Goal: Task Accomplishment & Management: Complete application form

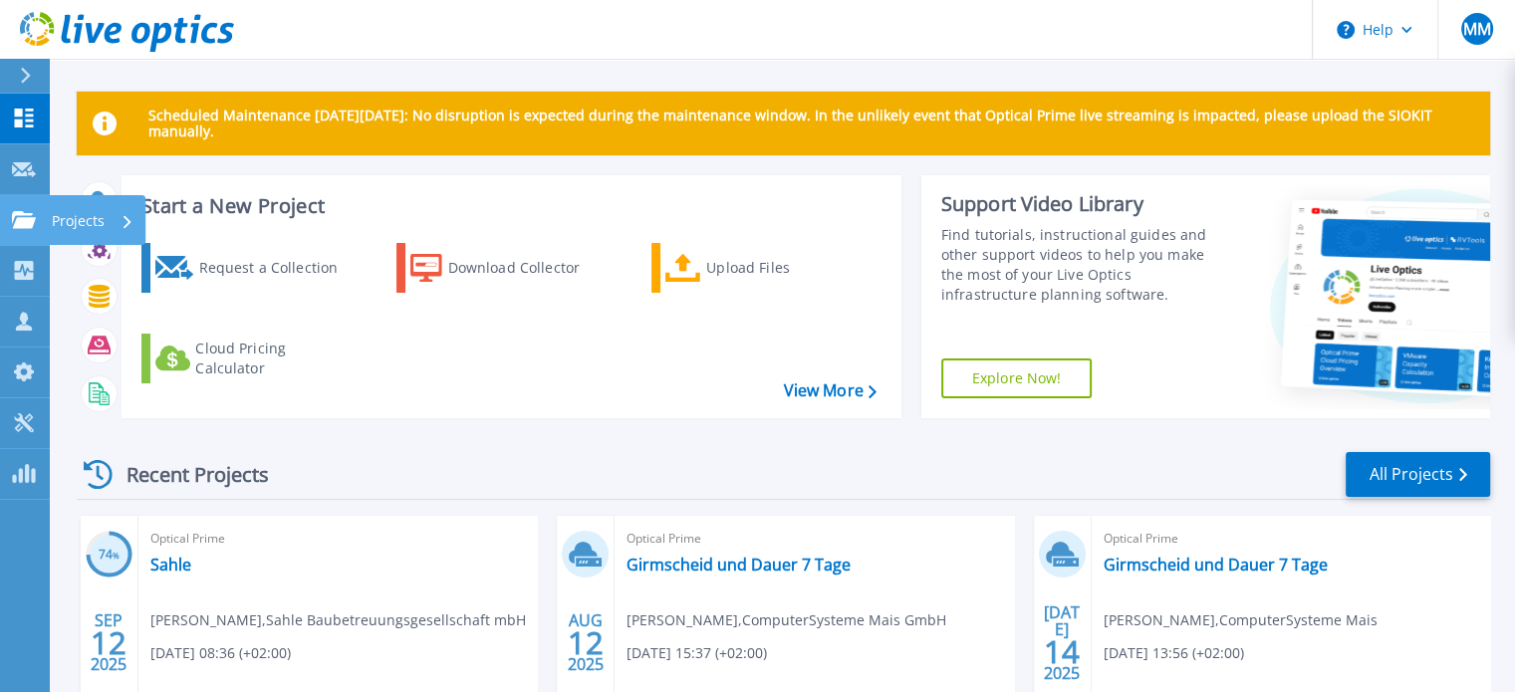
click at [35, 214] on icon at bounding box center [24, 219] width 24 height 17
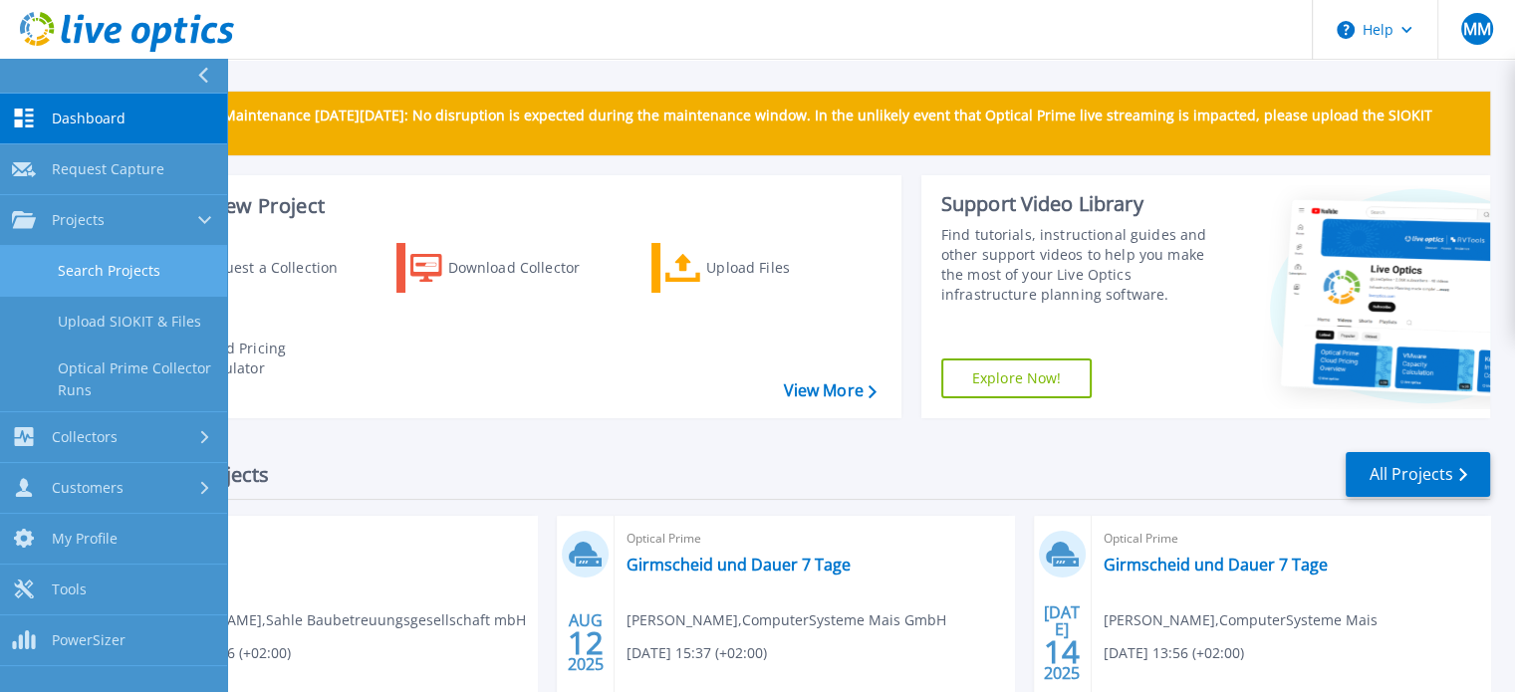
click at [126, 259] on link "Search Projects" at bounding box center [113, 271] width 227 height 51
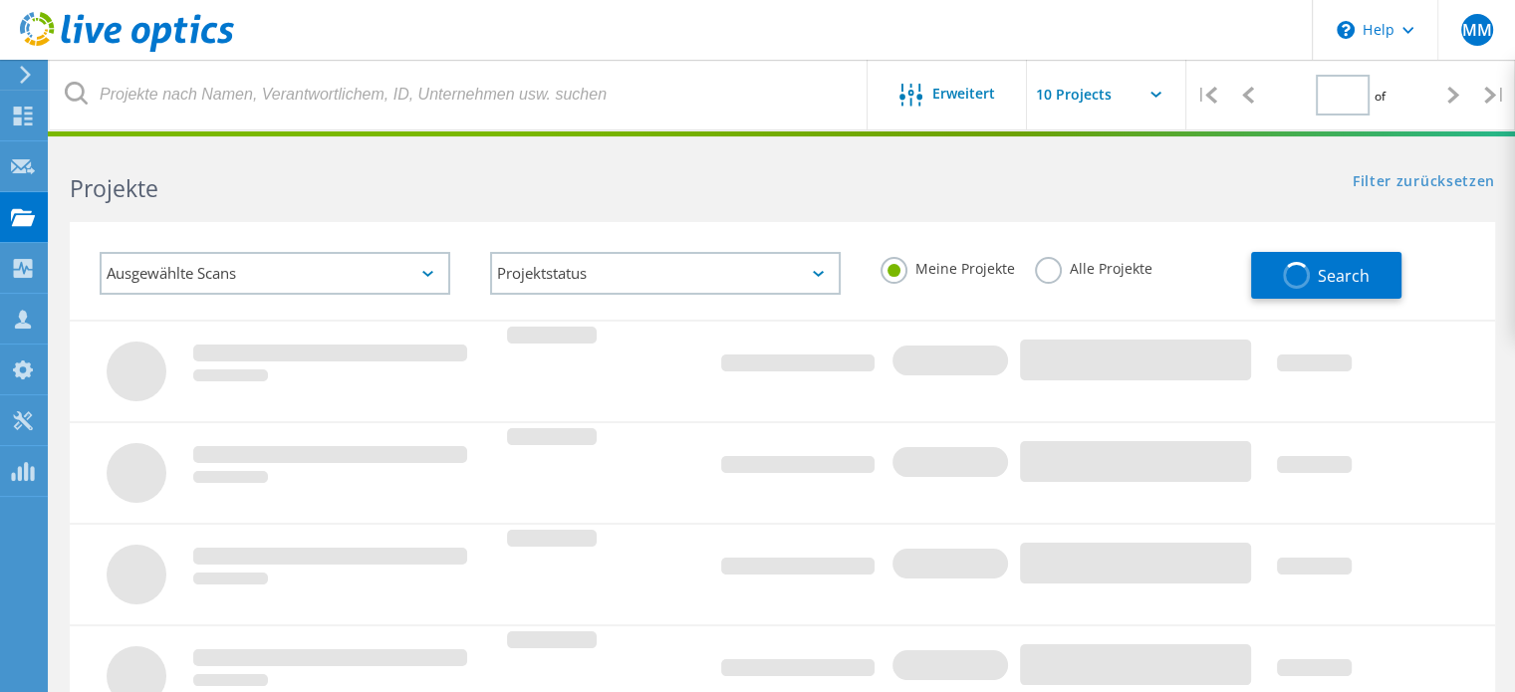
type input "1"
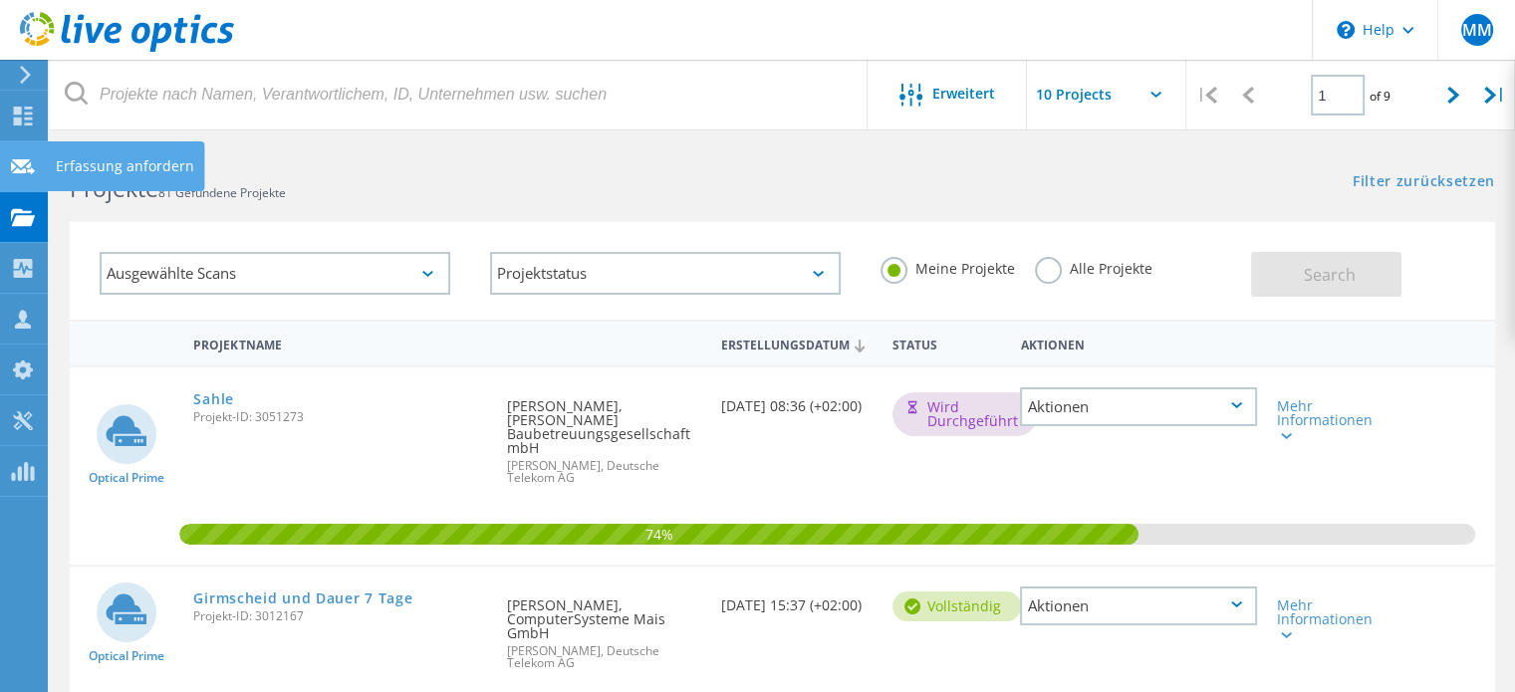
click at [111, 162] on div "Erfassung anfordern" at bounding box center [125, 166] width 138 height 14
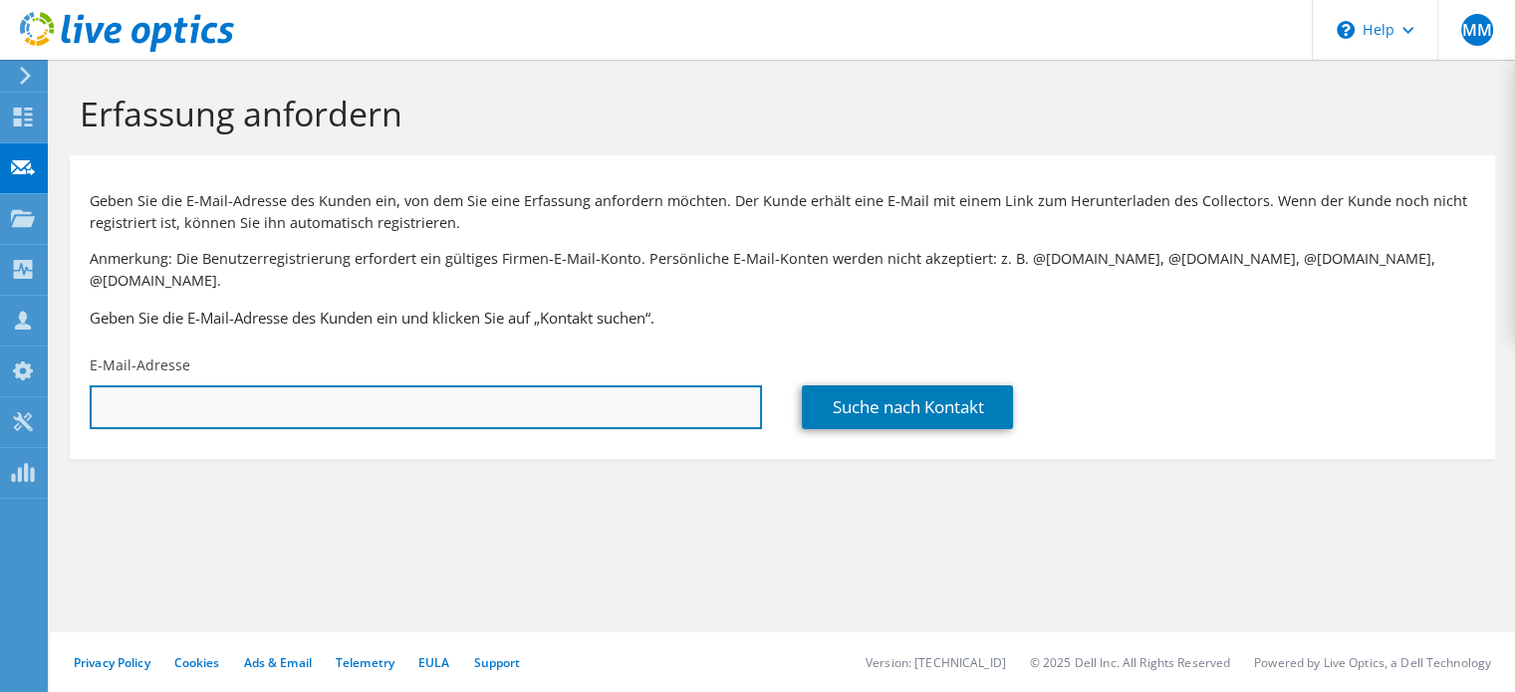
click at [394, 385] on input "text" at bounding box center [426, 407] width 672 height 44
paste input "spo@condio.com"
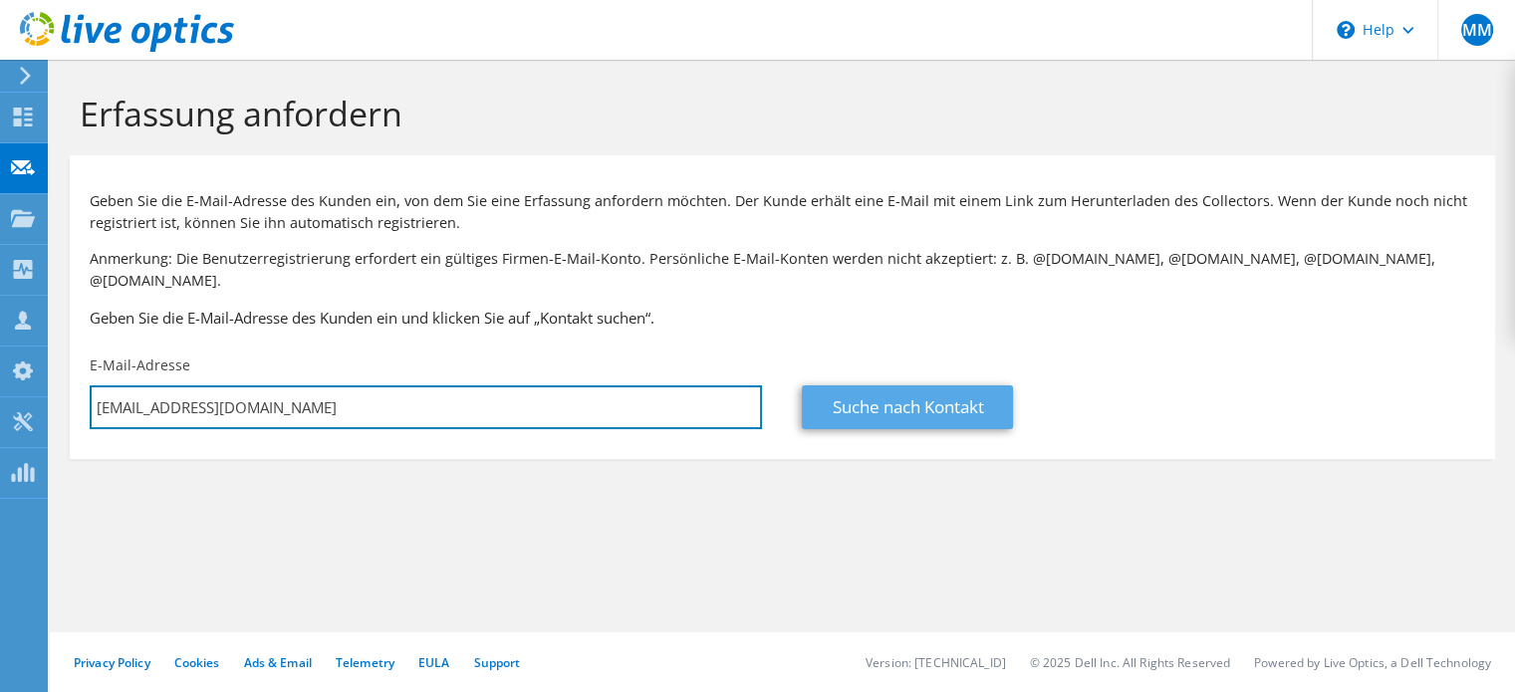
type input "spo@condio.com"
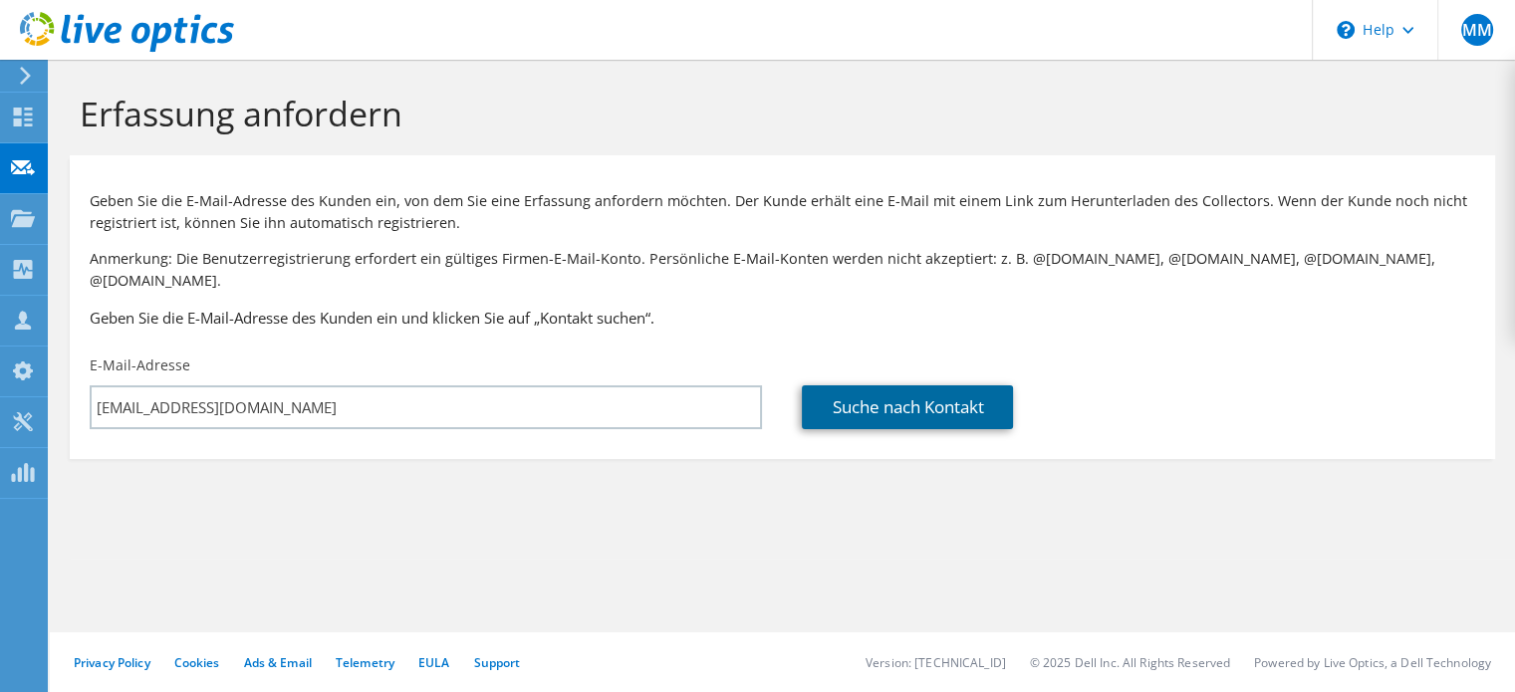
click at [860, 385] on link "Suche nach Kontakt" at bounding box center [907, 407] width 211 height 44
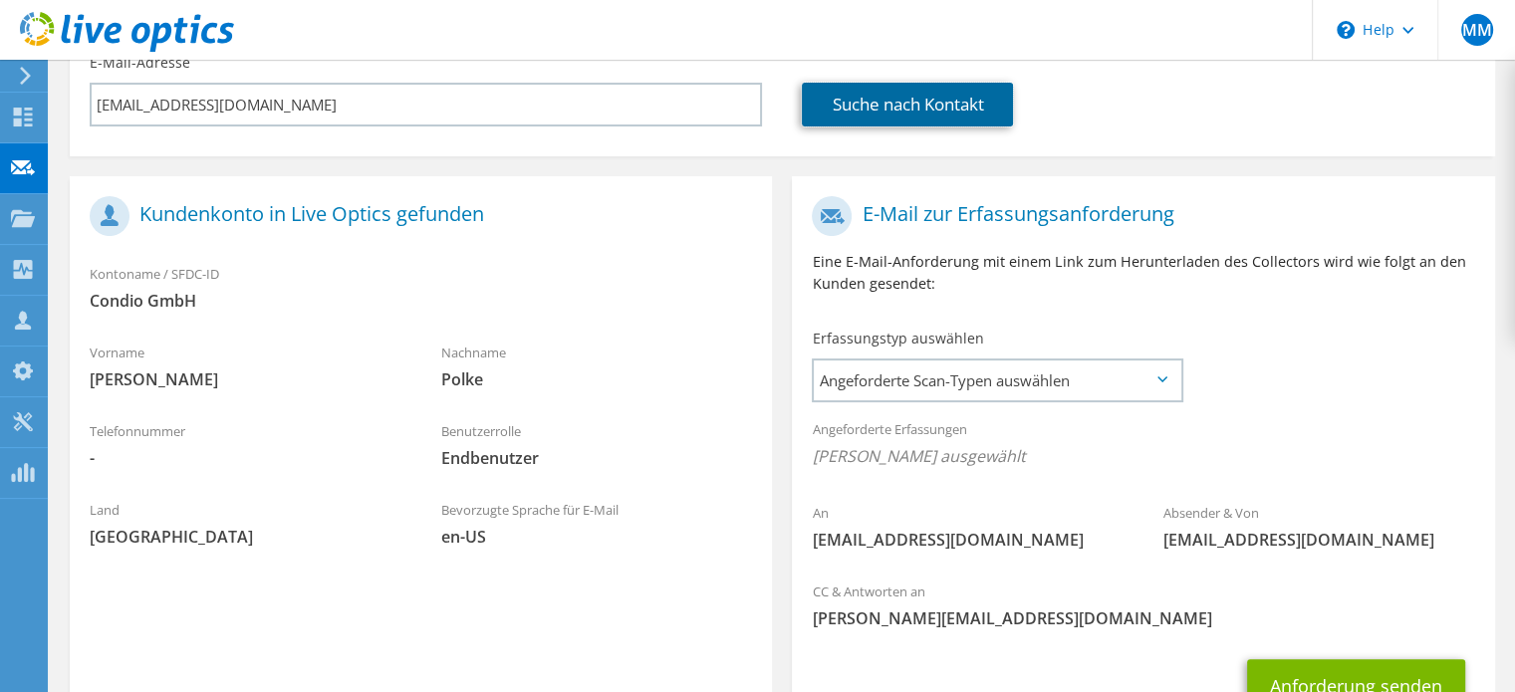
scroll to position [307, 0]
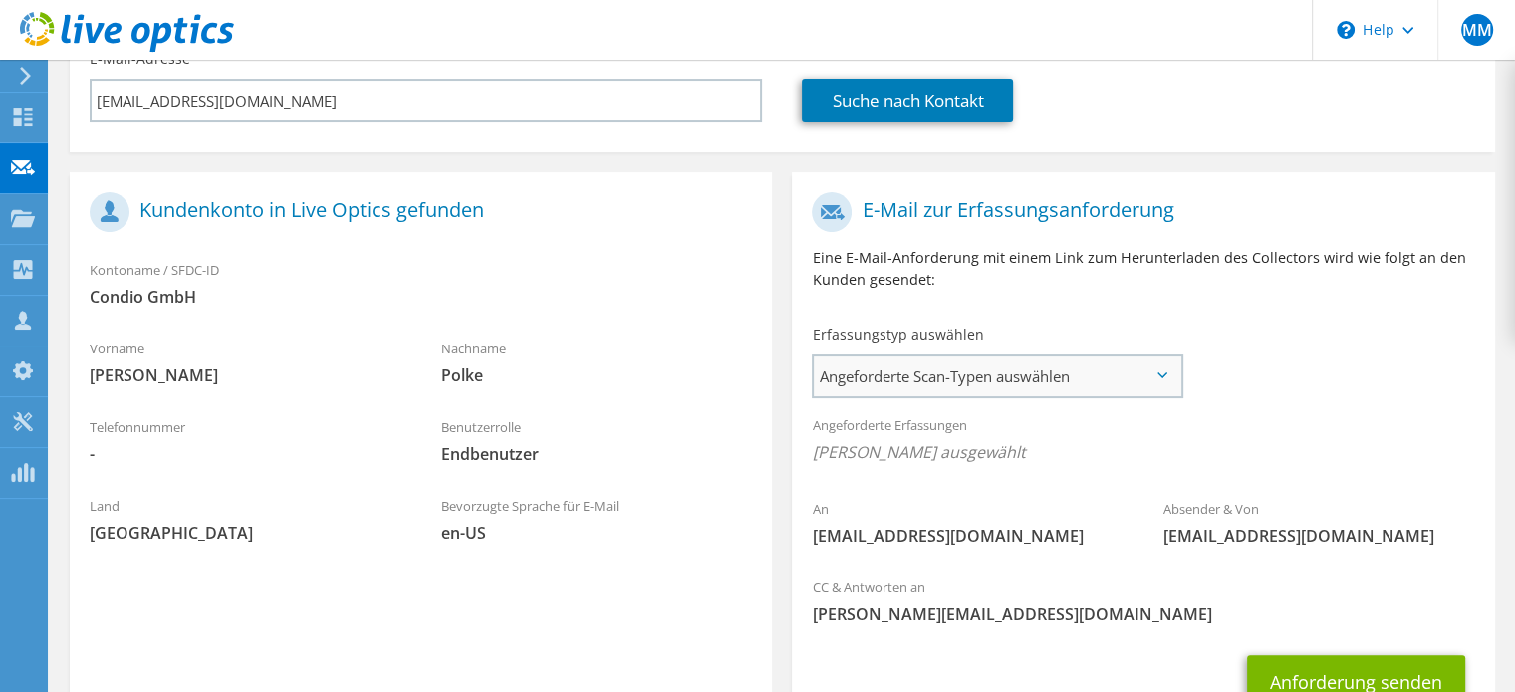
click at [1040, 357] on span "Angeforderte Scan-Typen auswählen" at bounding box center [997, 377] width 367 height 40
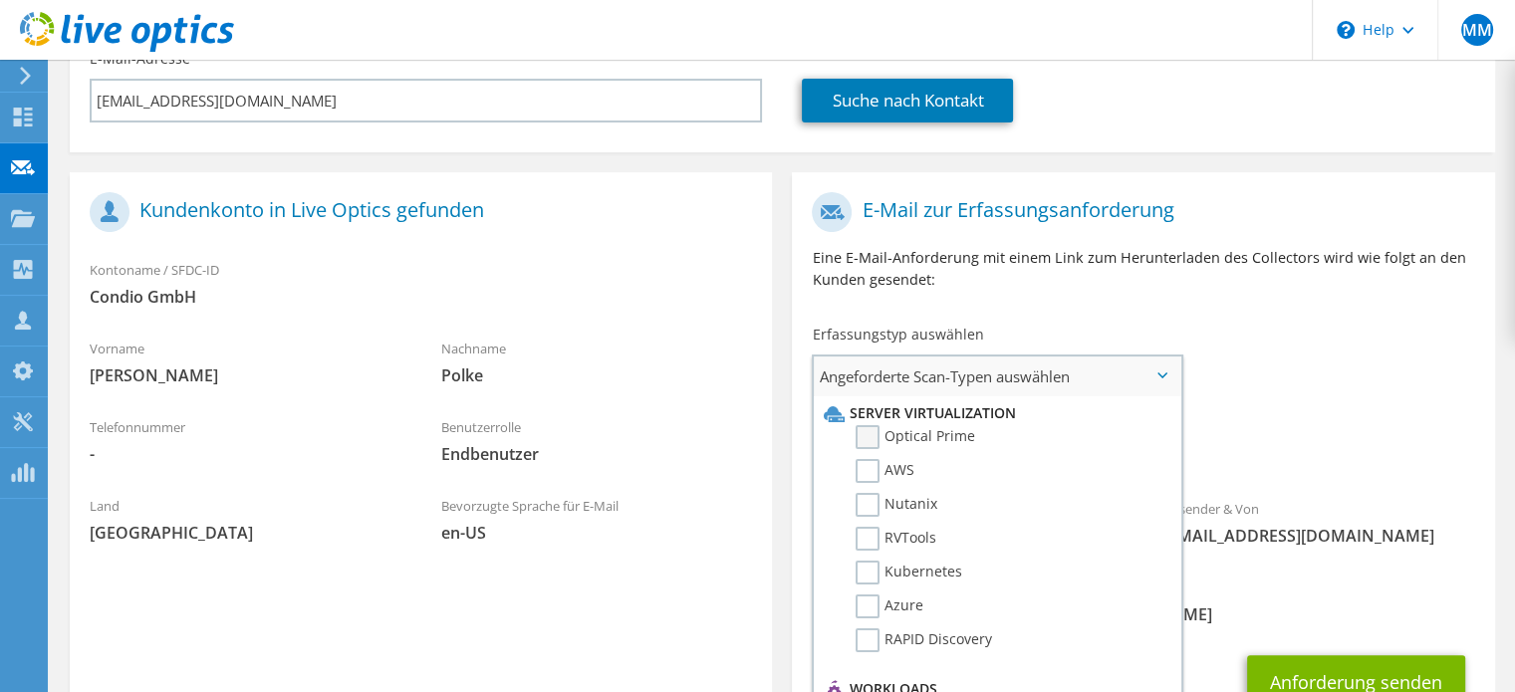
click at [870, 425] on label "Optical Prime" at bounding box center [916, 437] width 120 height 24
click at [0, 0] on input "Optical Prime" at bounding box center [0, 0] width 0 height 0
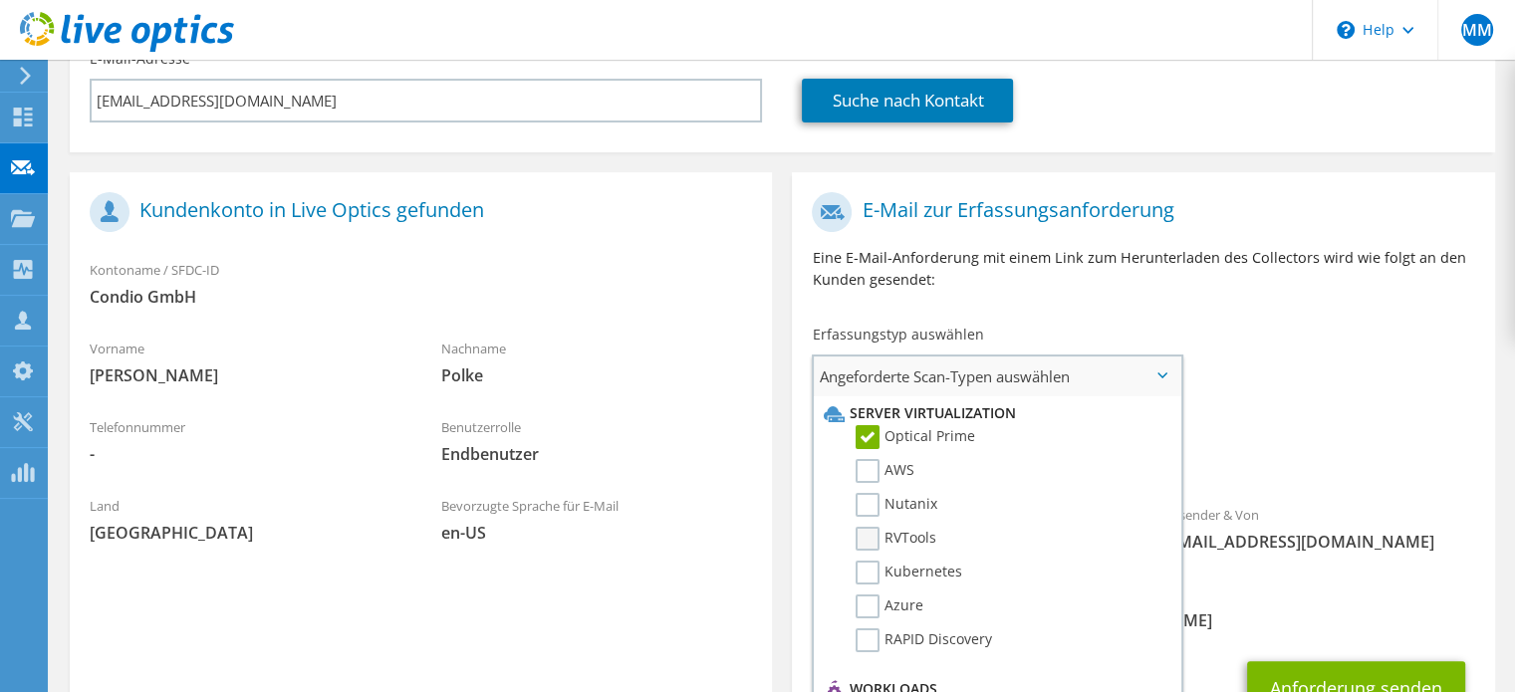
click at [868, 527] on label "RVTools" at bounding box center [896, 539] width 81 height 24
click at [0, 0] on input "RVTools" at bounding box center [0, 0] width 0 height 0
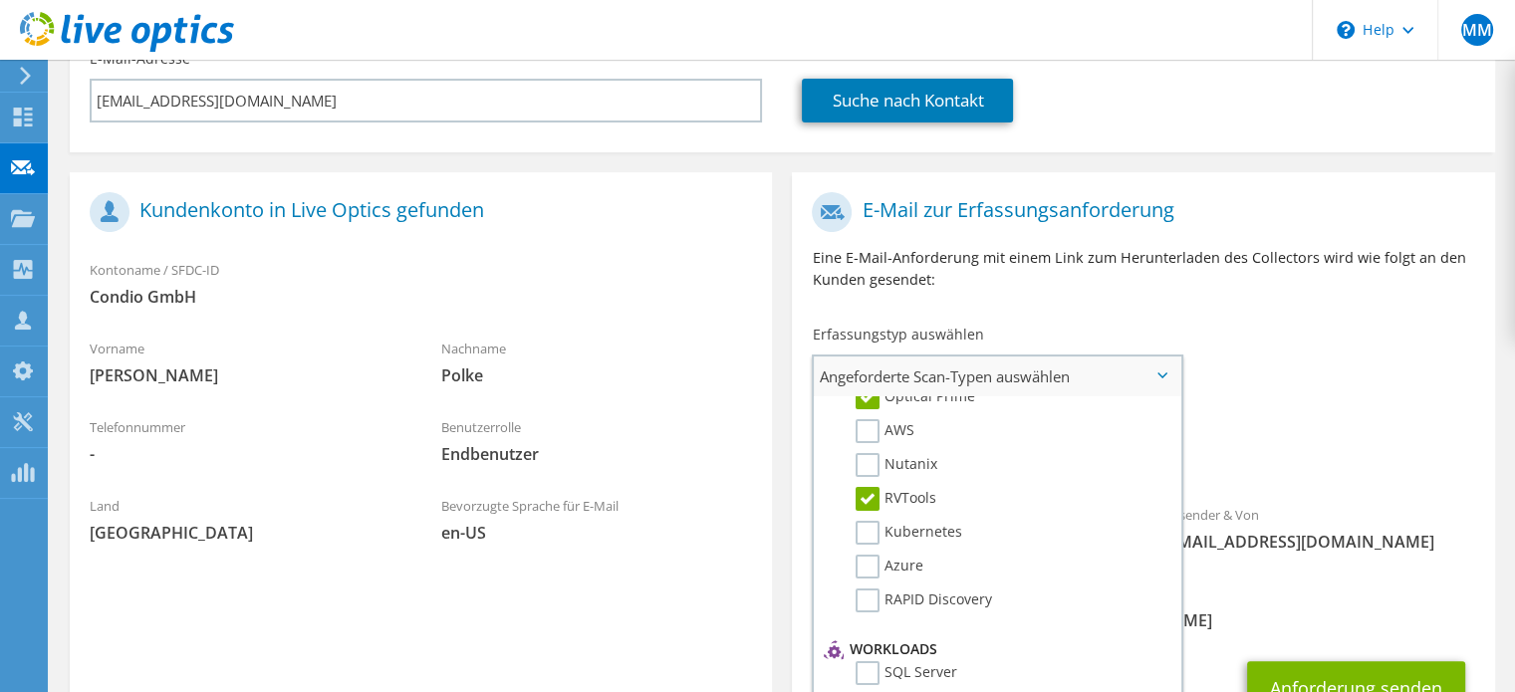
scroll to position [0, 0]
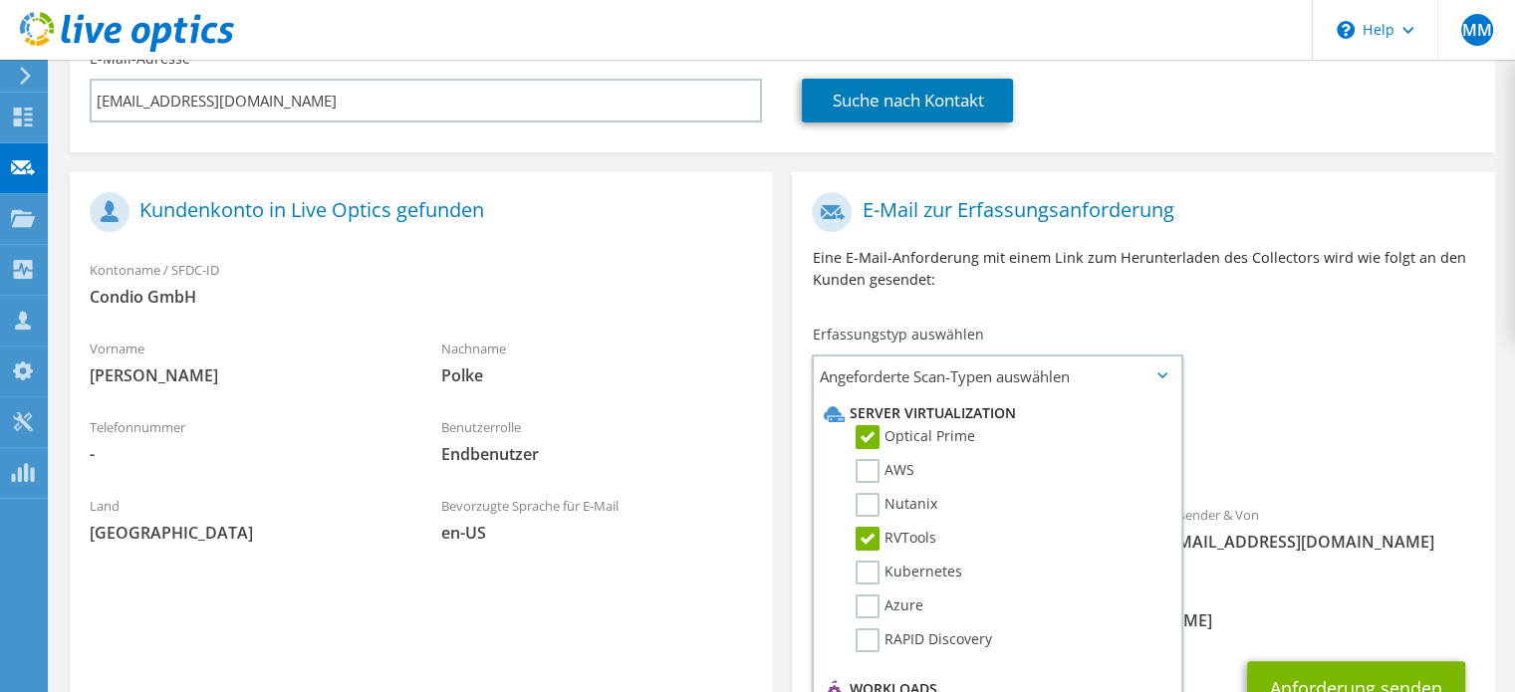
click at [1271, 494] on div "Absender & Von liveoptics@liveoptics.com" at bounding box center [1319, 528] width 352 height 69
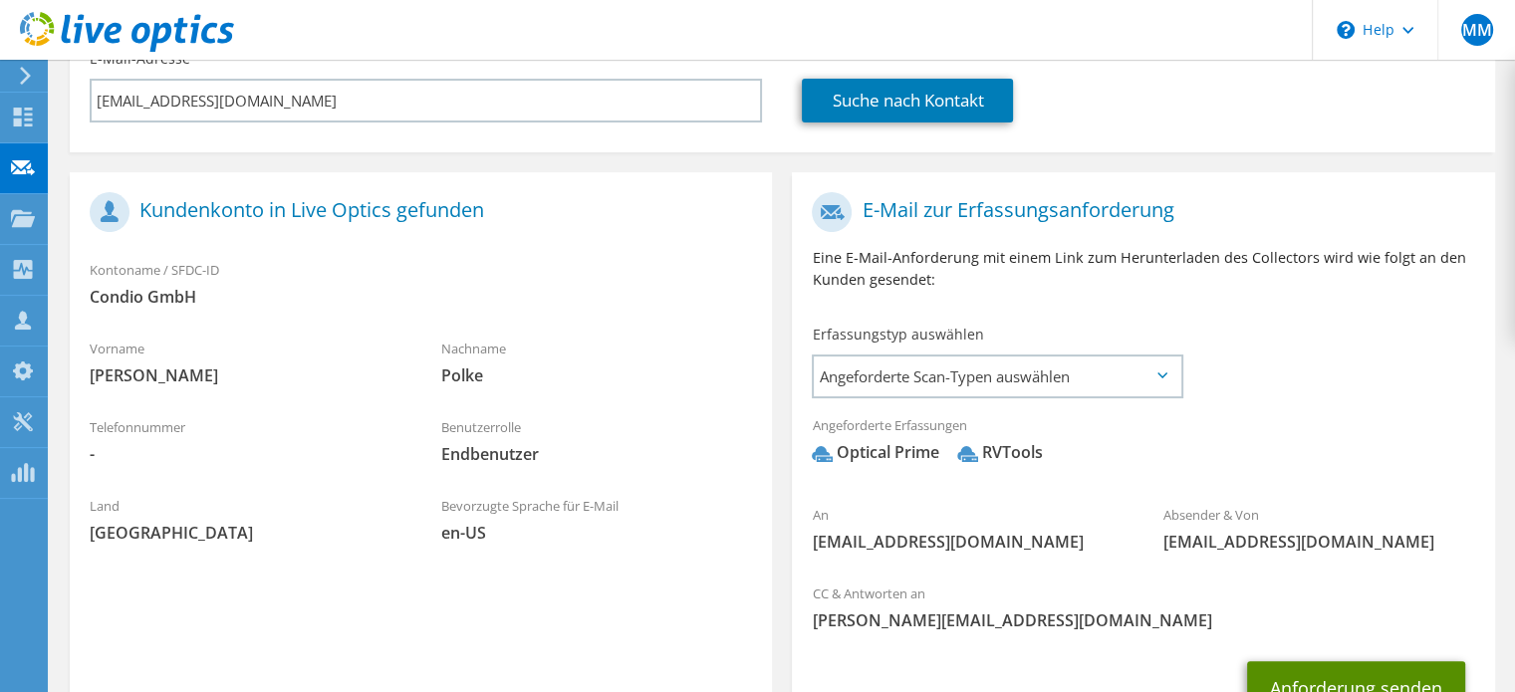
click at [1342, 661] on button "Anforderung senden" at bounding box center [1356, 688] width 218 height 54
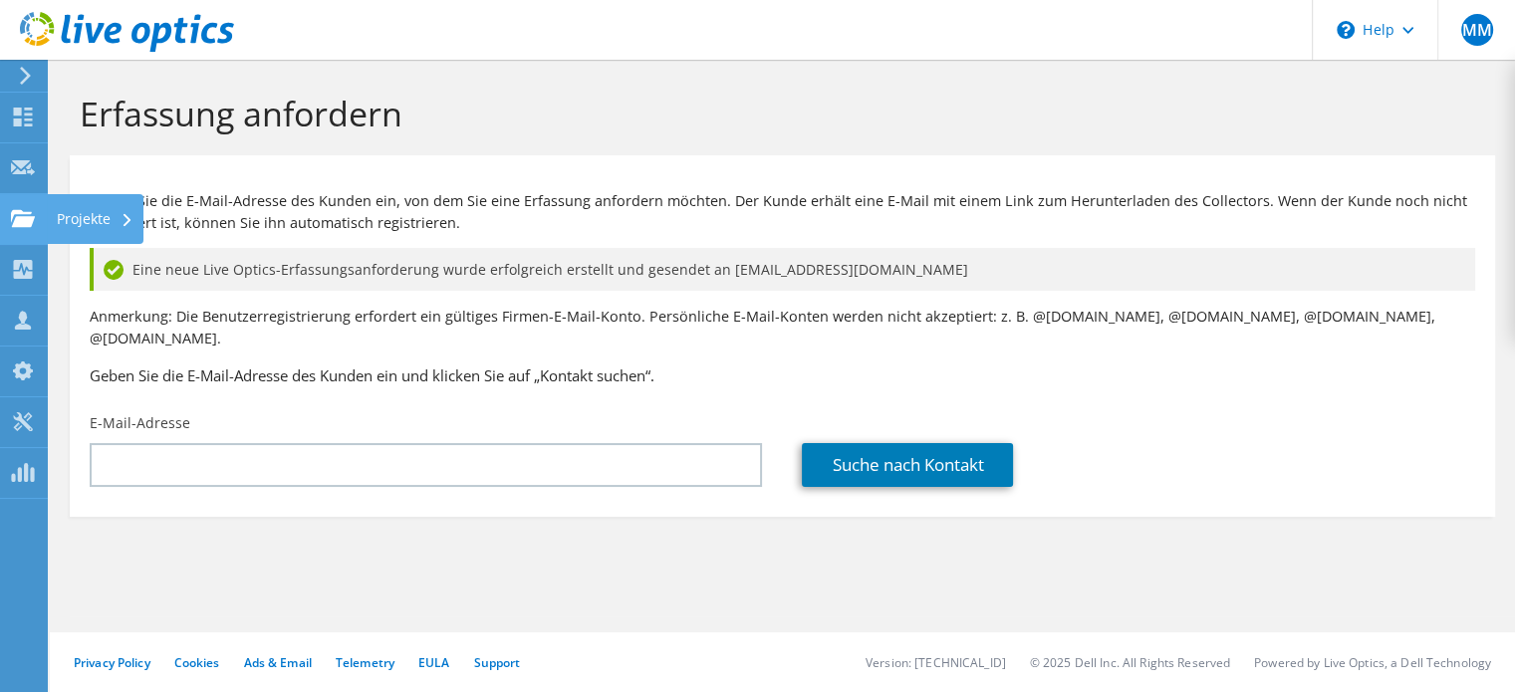
click at [31, 217] on use at bounding box center [23, 217] width 24 height 17
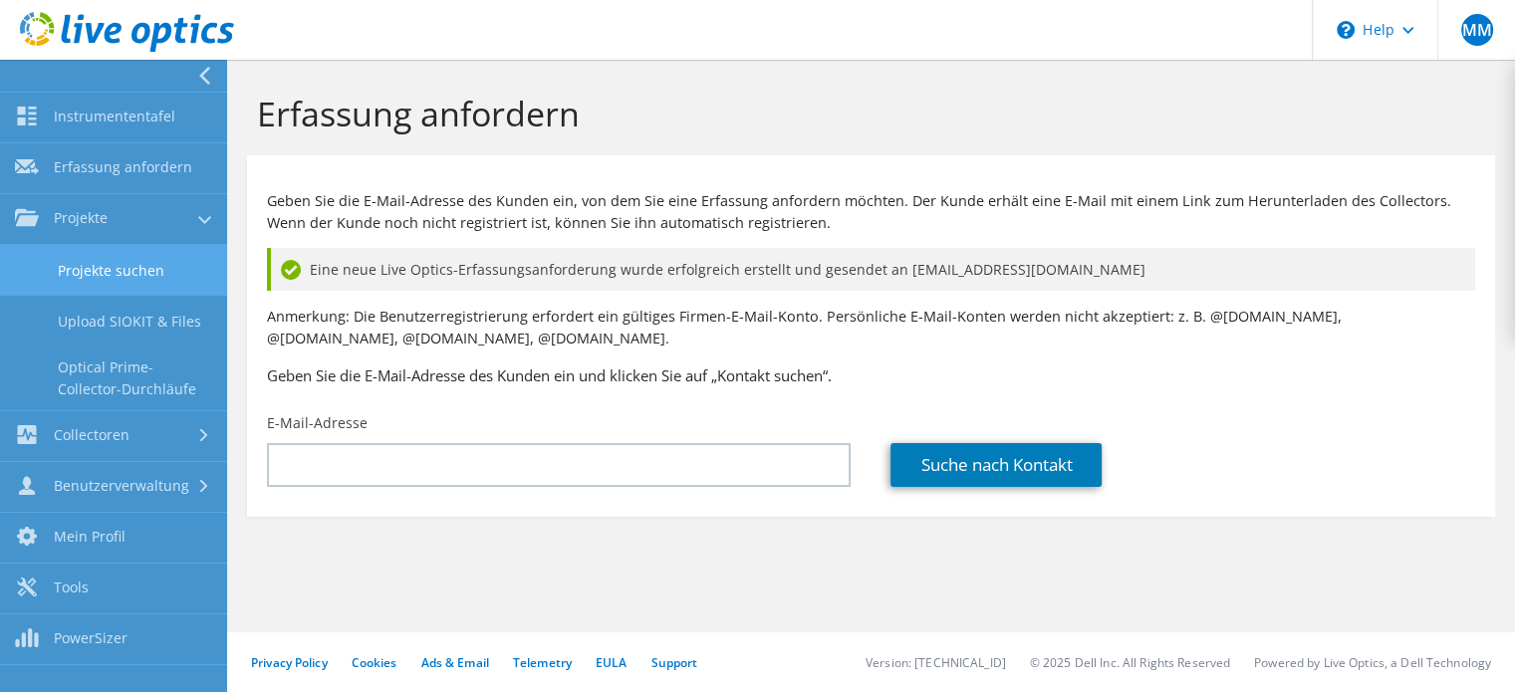
click at [121, 260] on link "Projekte suchen" at bounding box center [113, 270] width 227 height 51
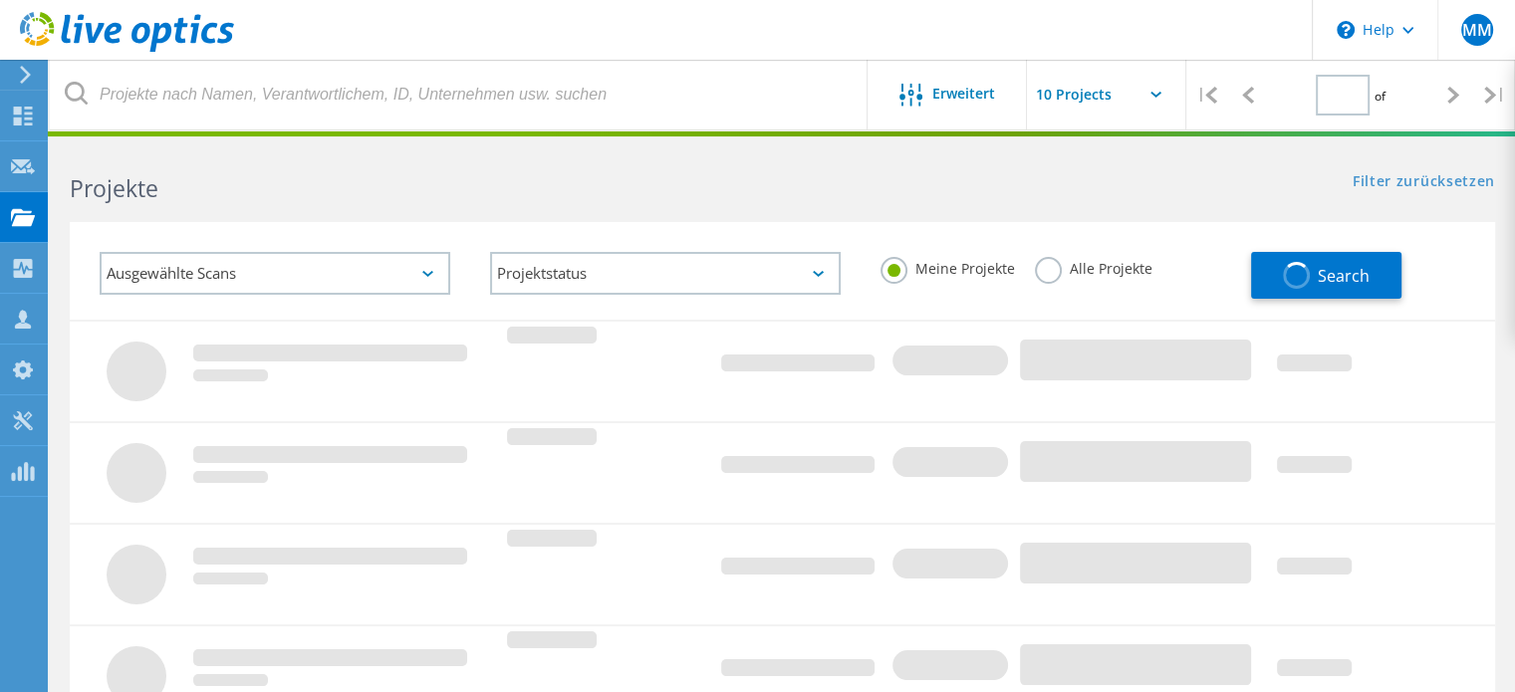
type input "1"
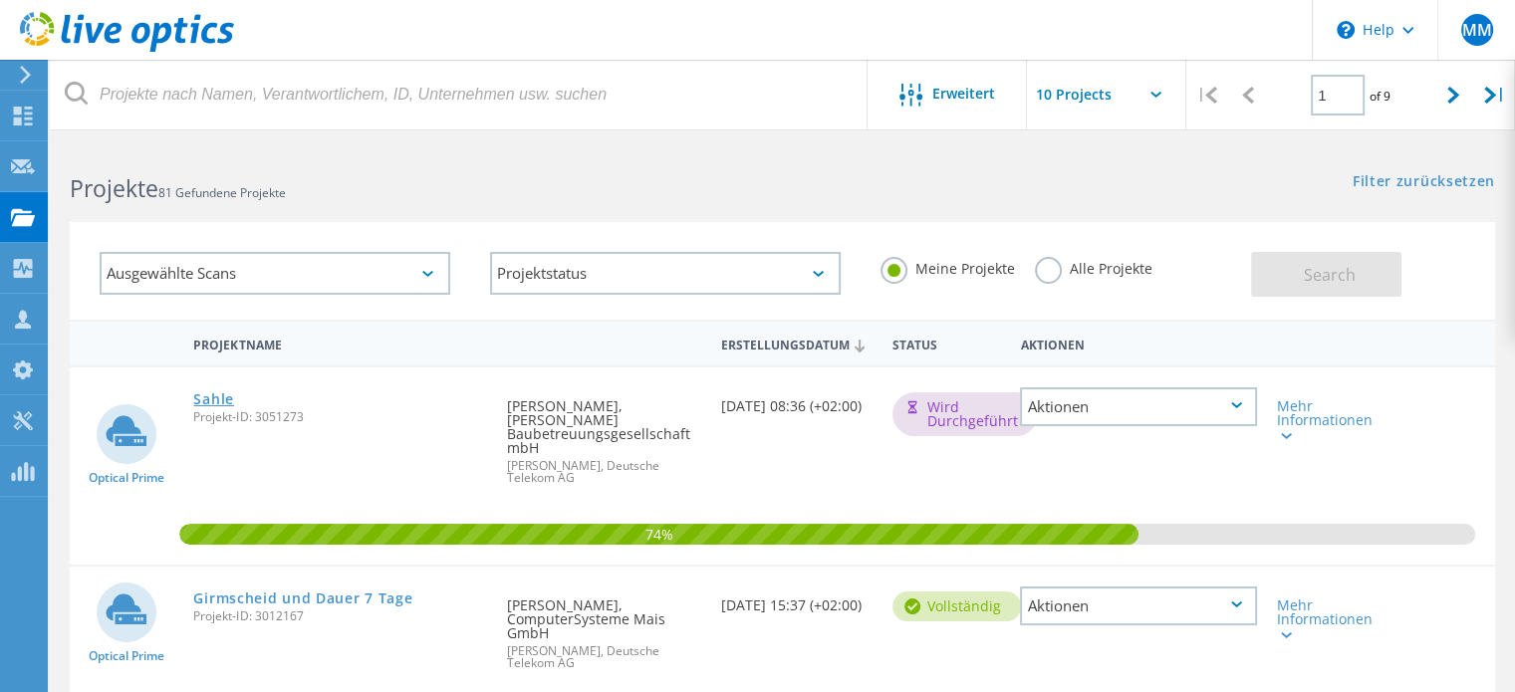
click at [216, 398] on link "Sahle" at bounding box center [213, 399] width 41 height 14
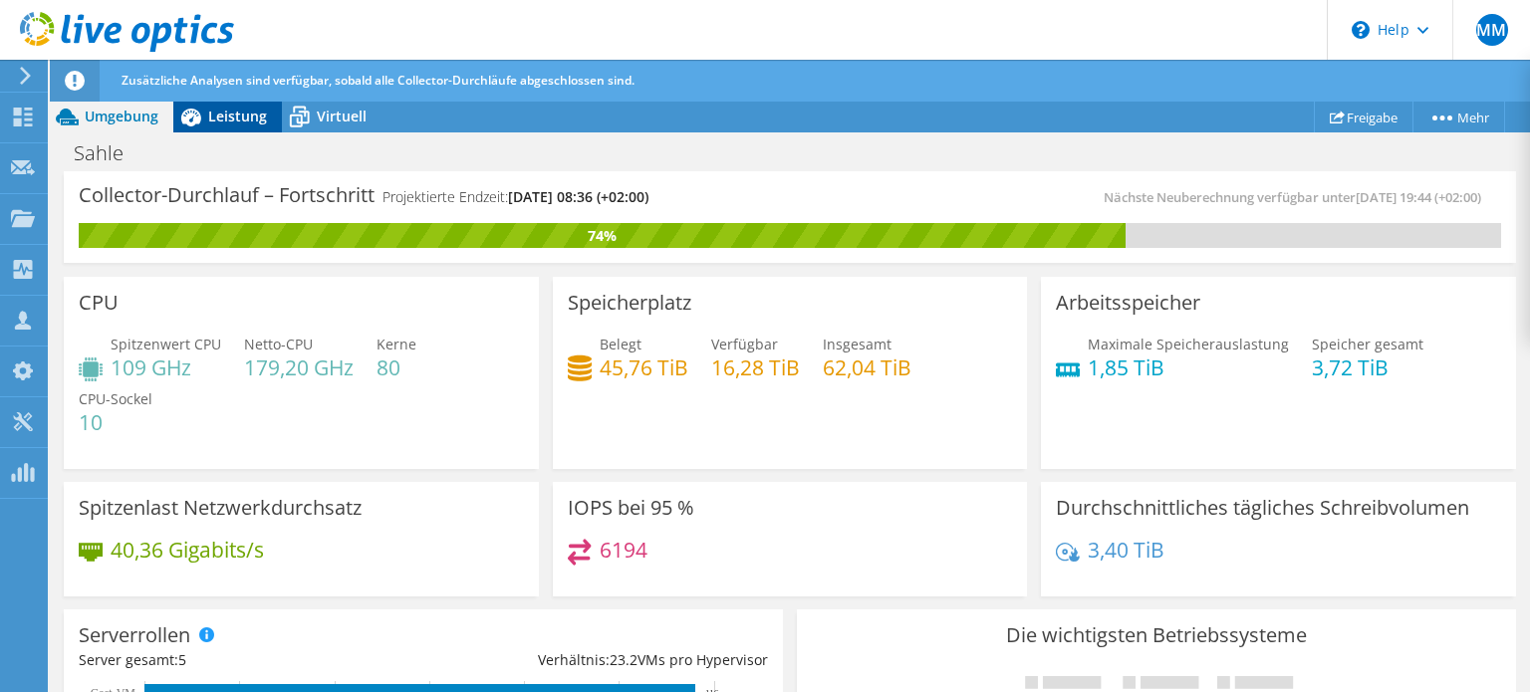
click at [241, 126] on span "Leistung" at bounding box center [237, 116] width 59 height 19
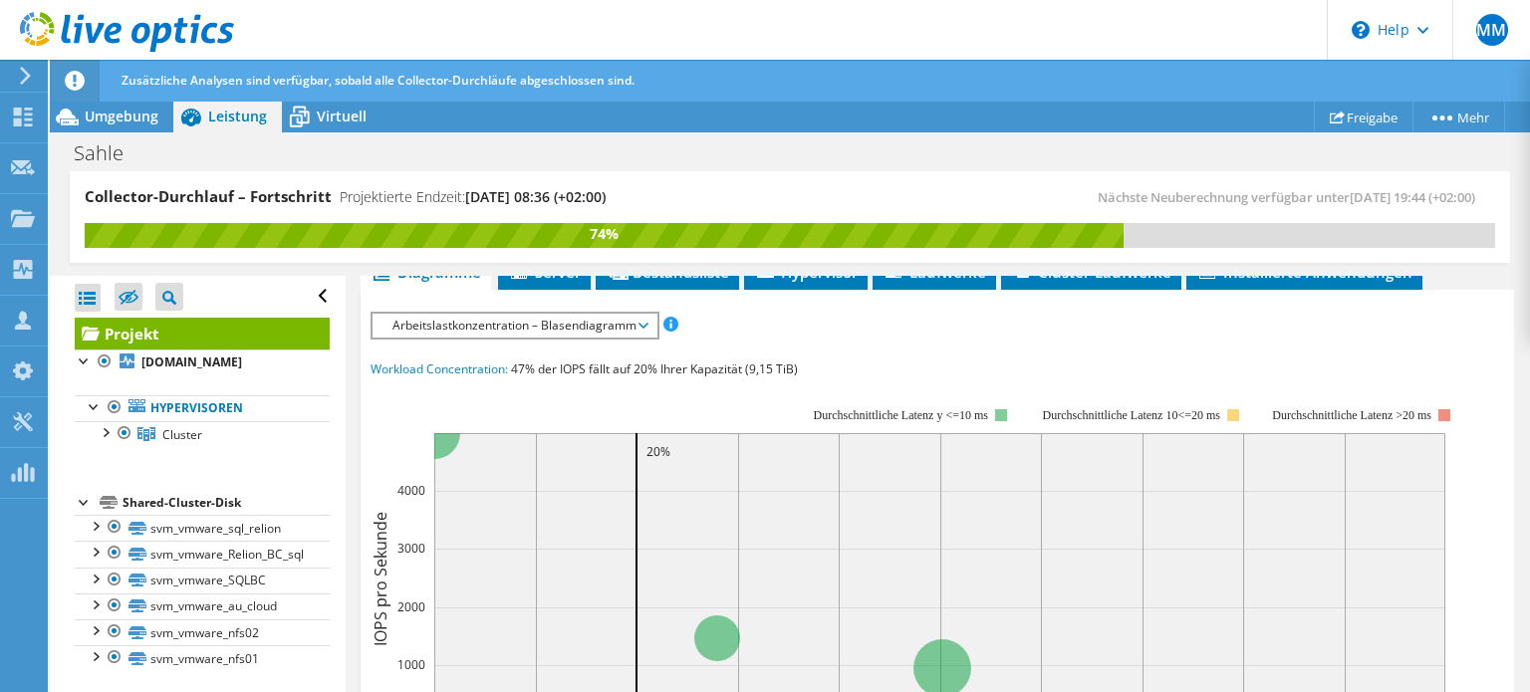
scroll to position [380, 0]
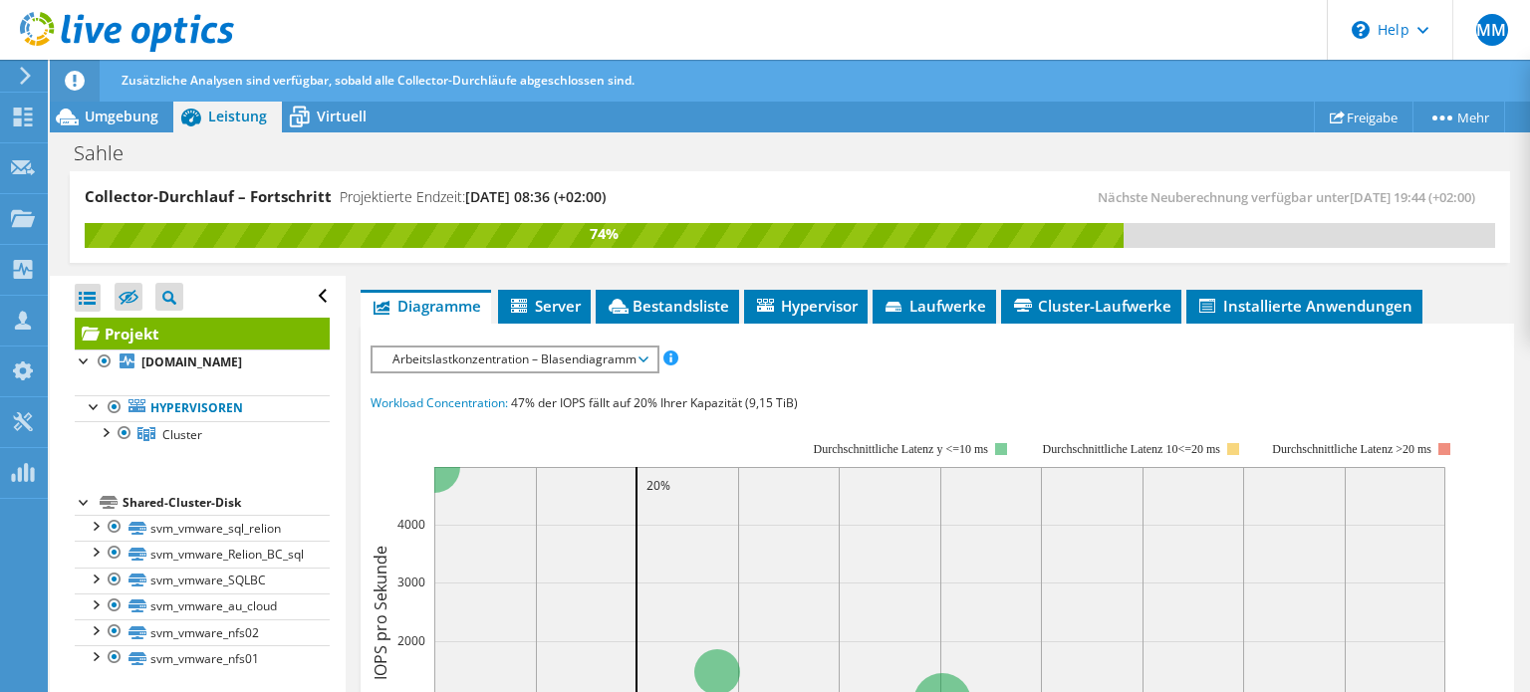
click at [648, 356] on span "Arbeitslastkonzentration – Blasendiagramm" at bounding box center [515, 360] width 284 height 24
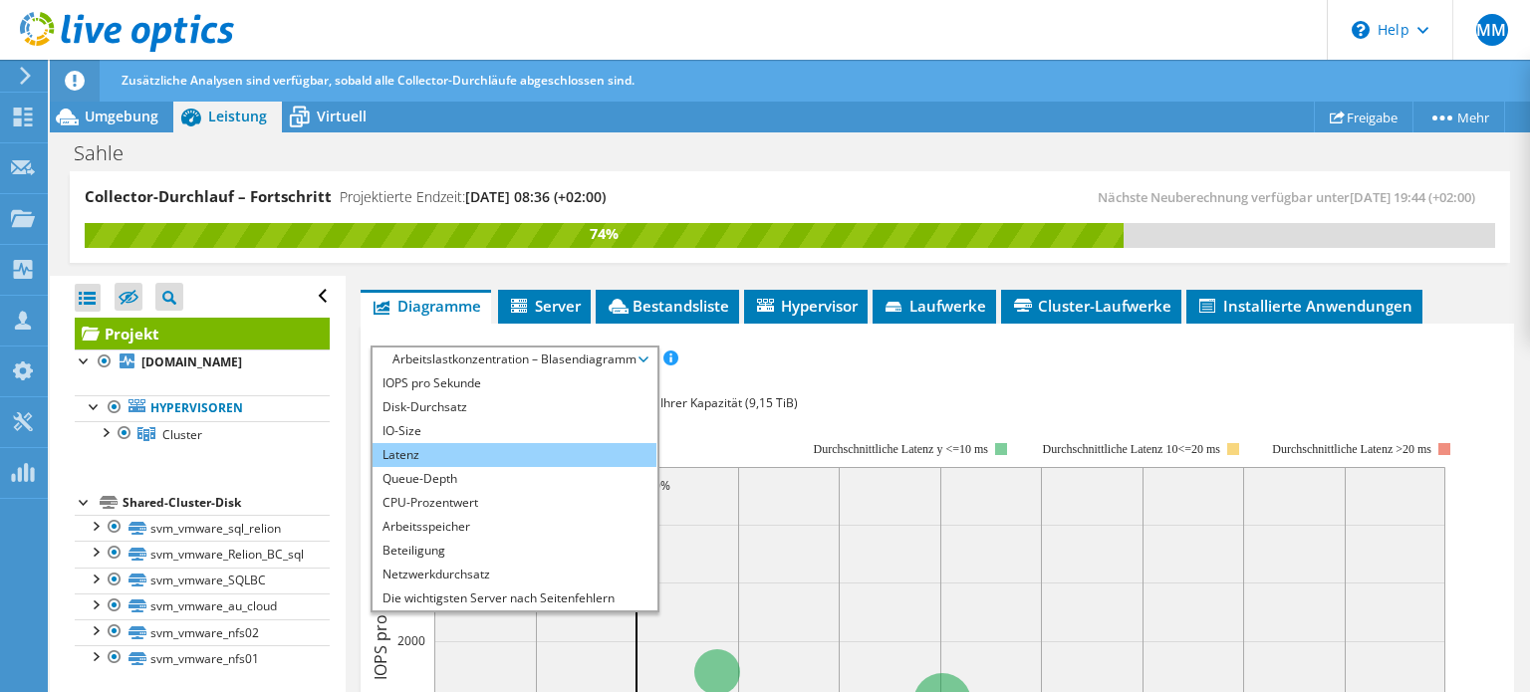
click at [537, 448] on li "Latenz" at bounding box center [515, 455] width 284 height 24
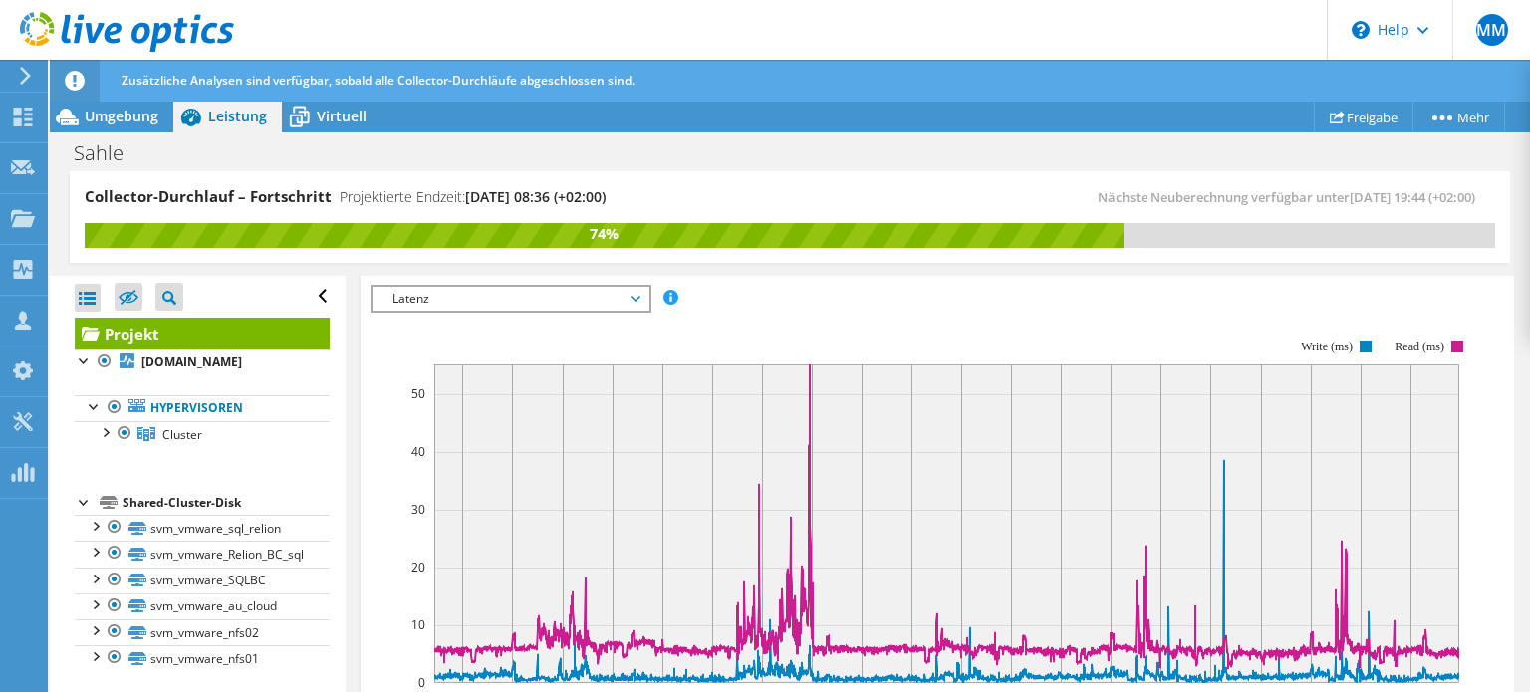
scroll to position [434, 0]
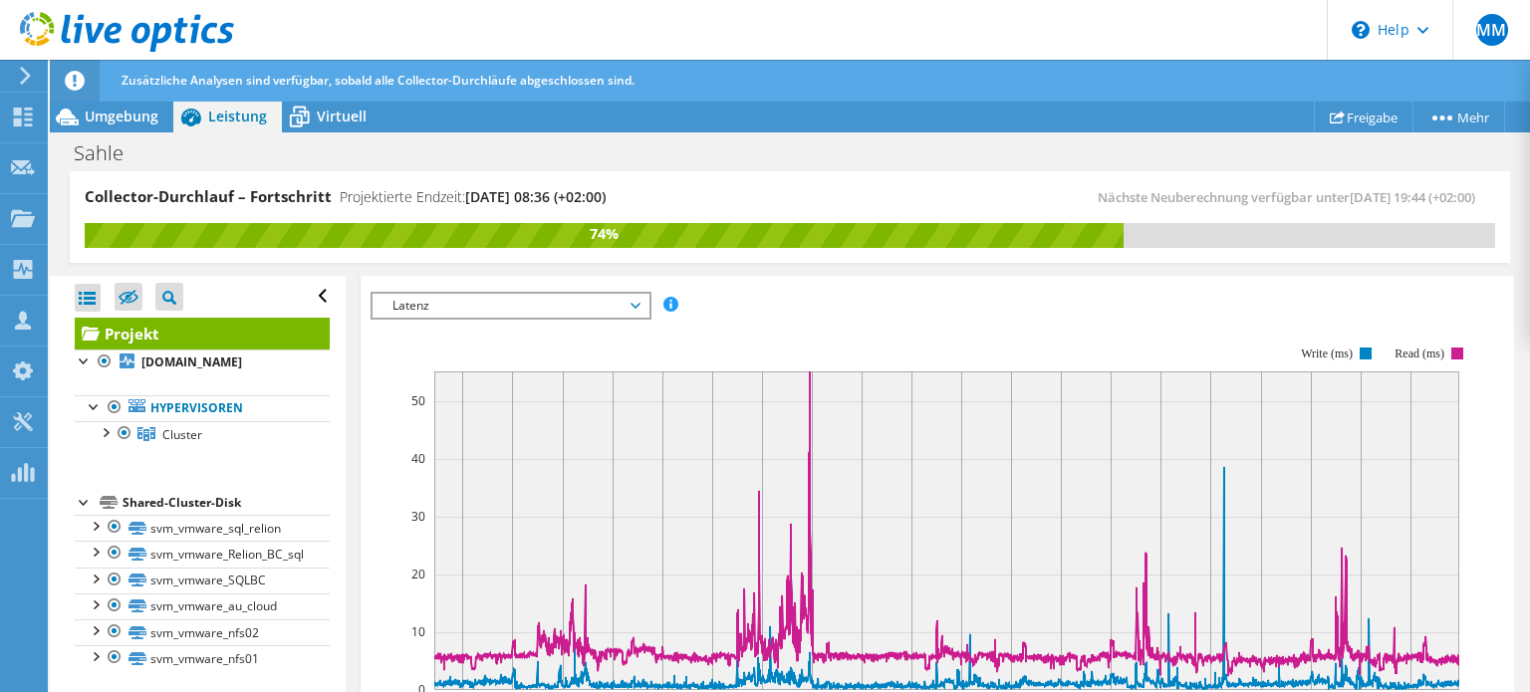
click at [642, 298] on span "Latenz" at bounding box center [511, 306] width 276 height 24
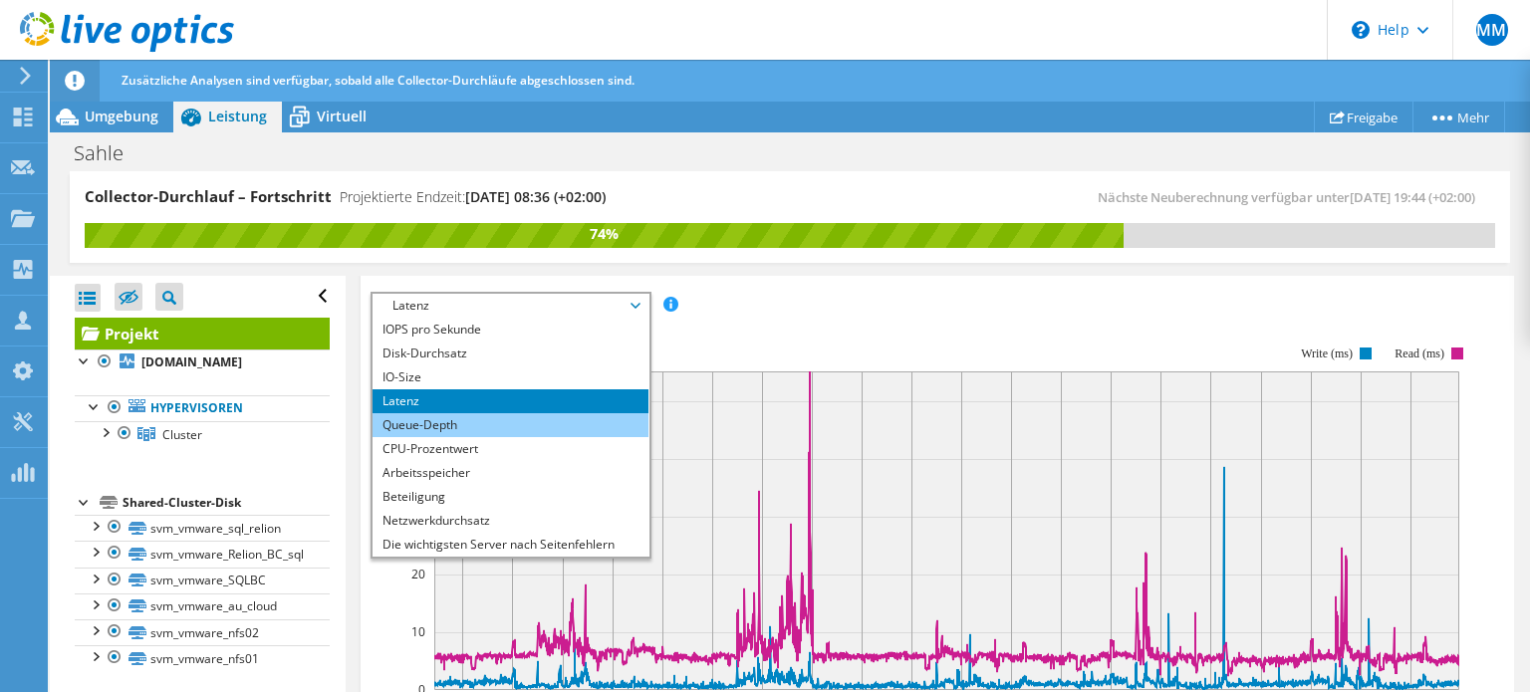
click at [511, 413] on li "Queue-Depth" at bounding box center [511, 425] width 276 height 24
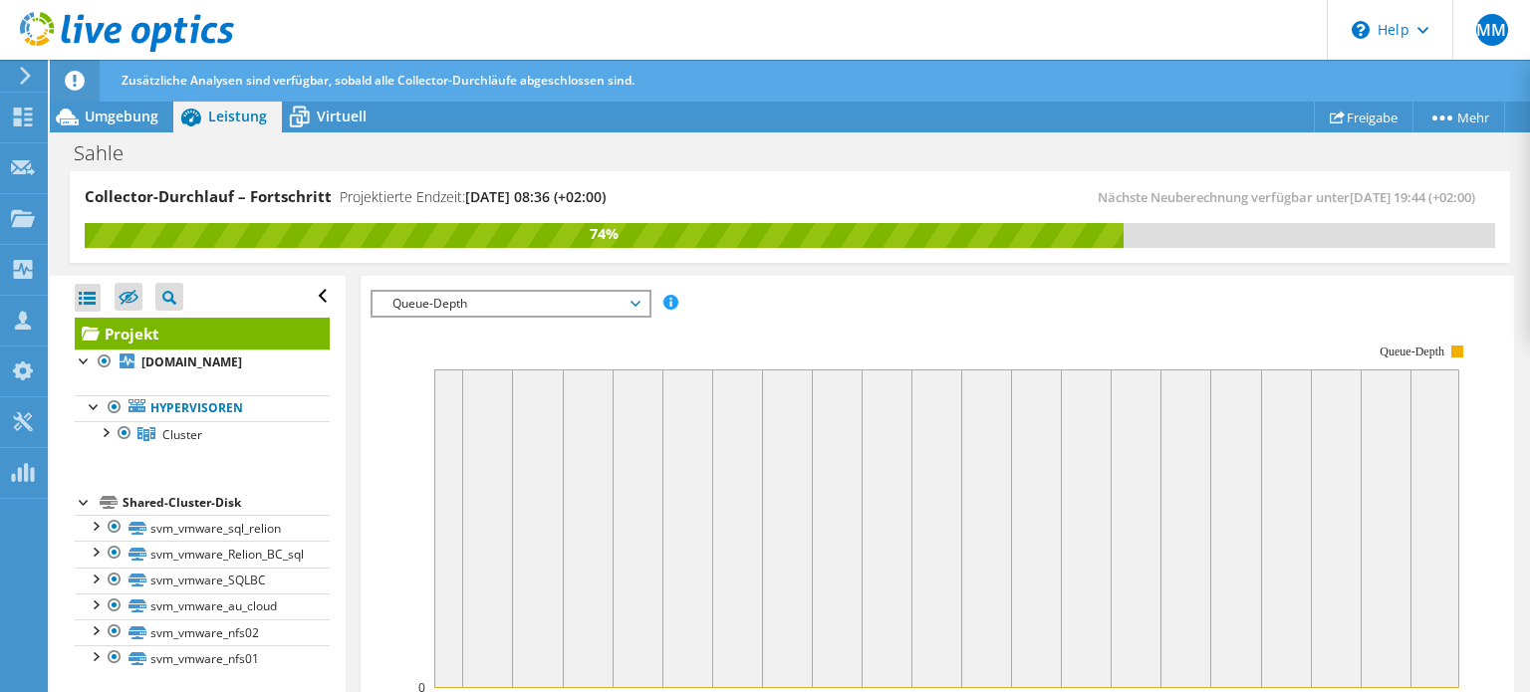
scroll to position [426, 0]
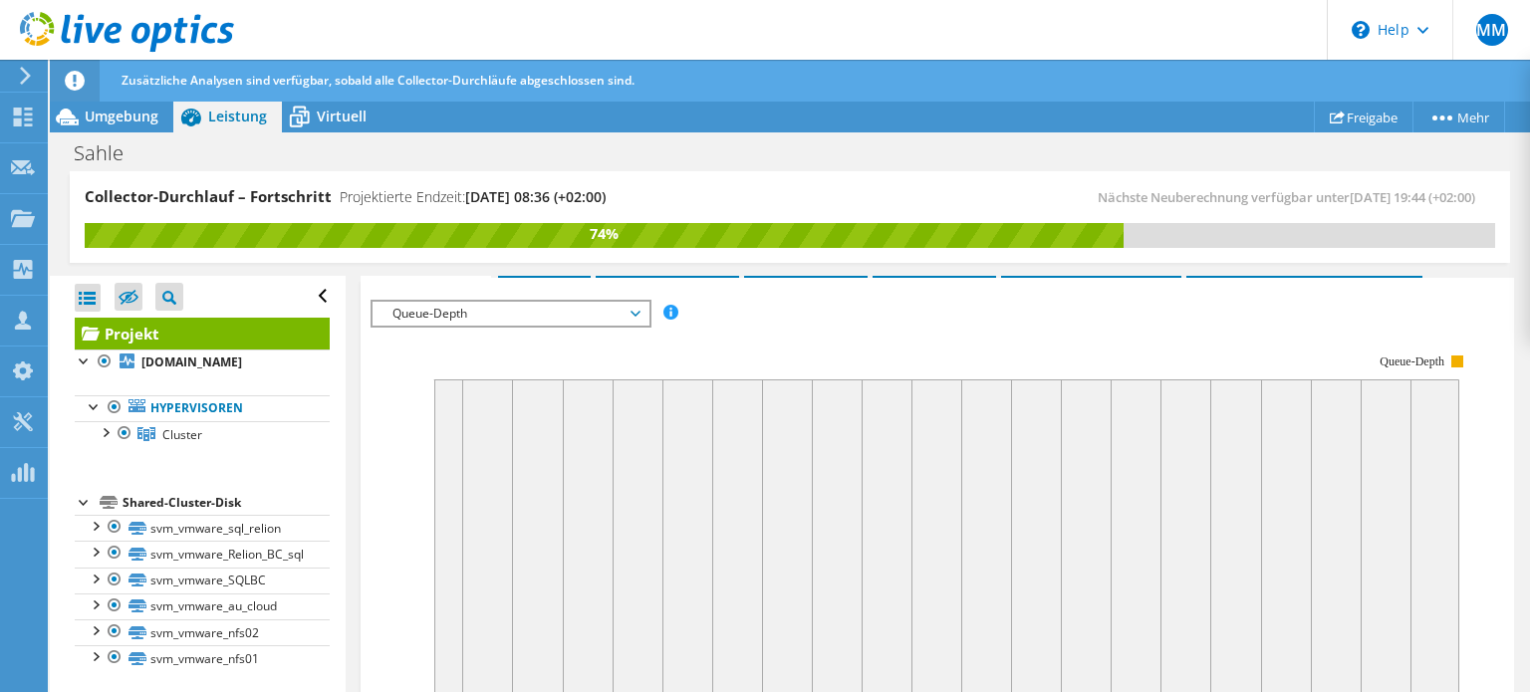
click at [623, 316] on span "Queue-Depth" at bounding box center [510, 314] width 256 height 24
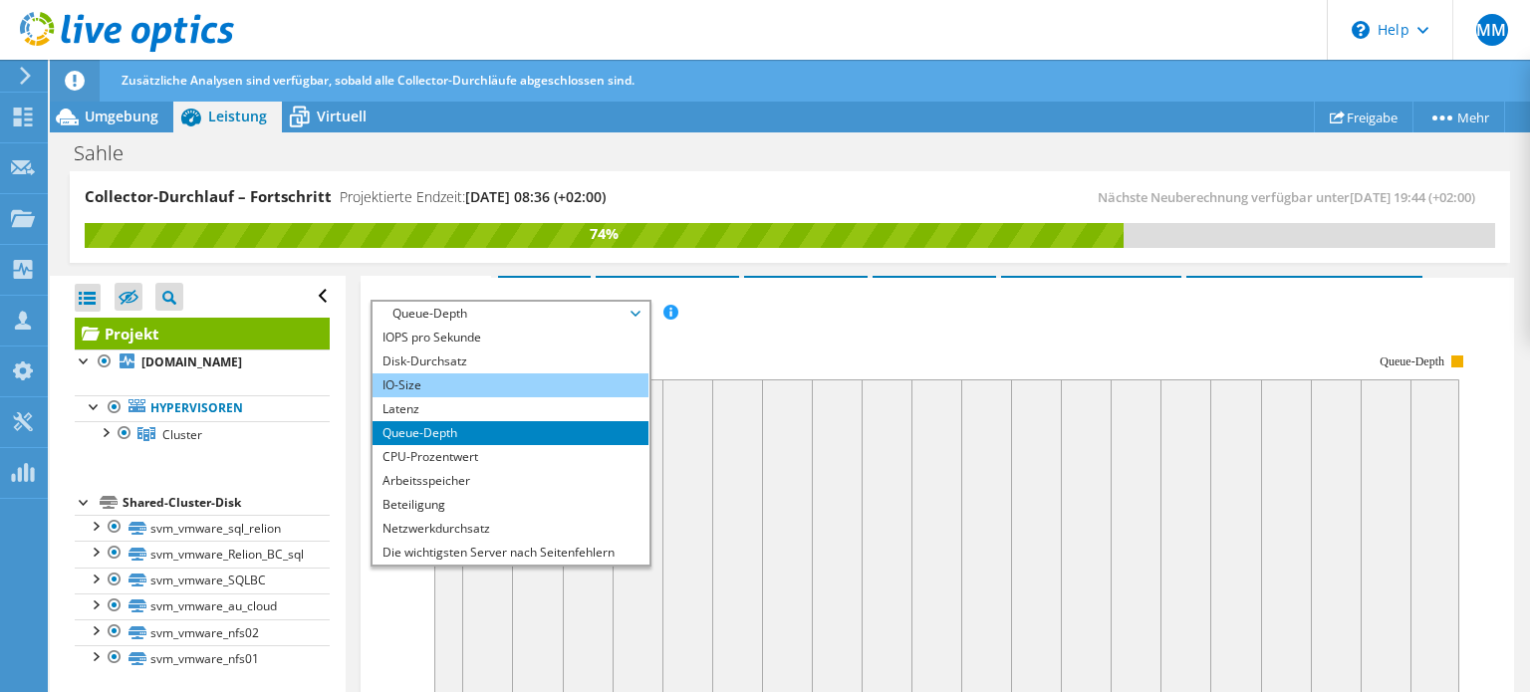
click at [529, 374] on li "IO-Size" at bounding box center [511, 386] width 276 height 24
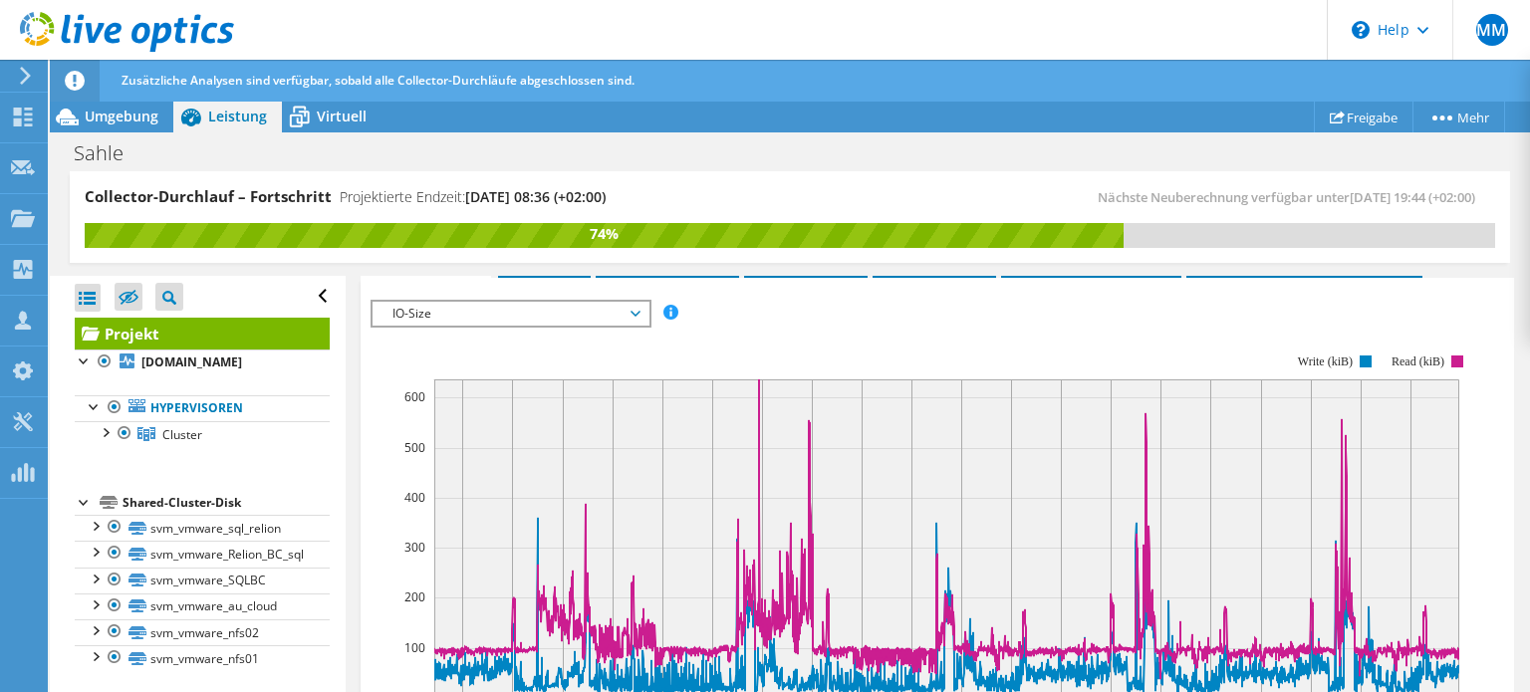
click at [570, 302] on span "IO-Size" at bounding box center [510, 314] width 256 height 24
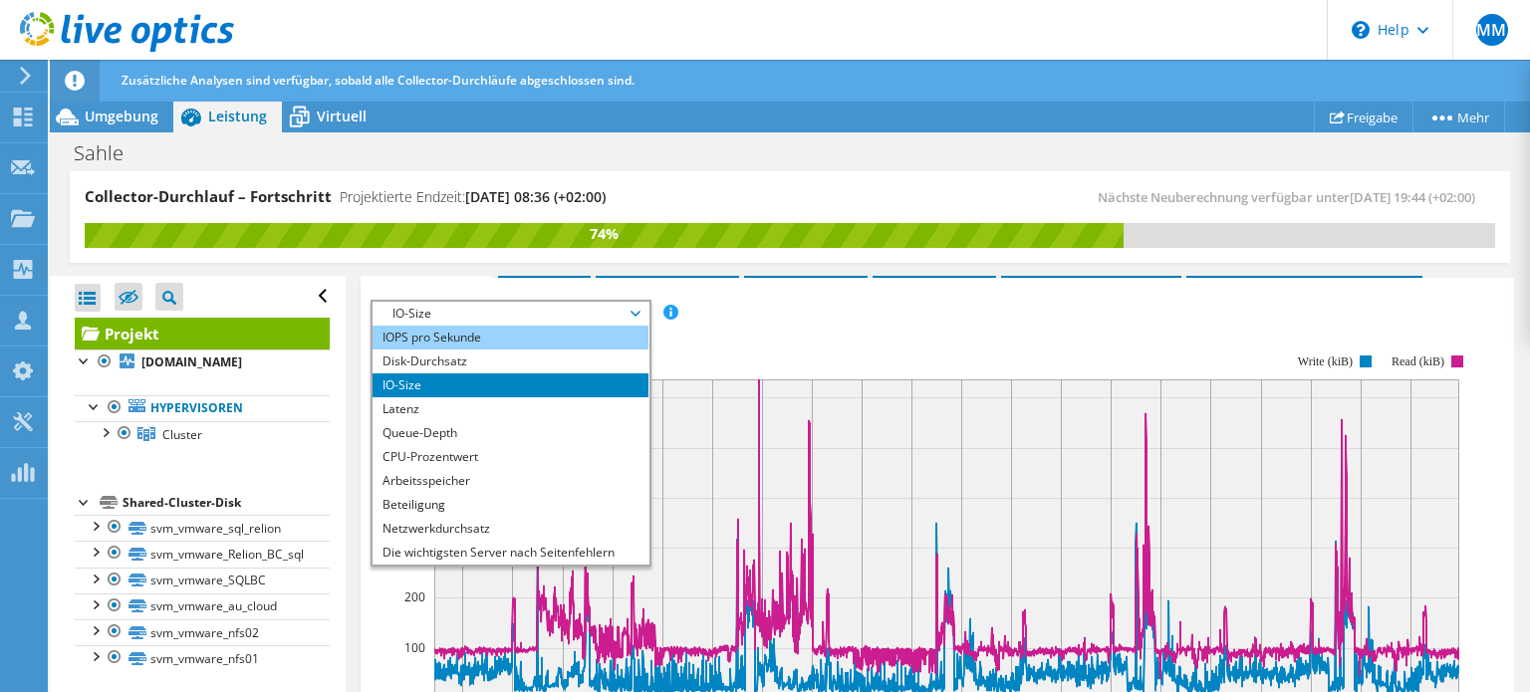
click at [545, 326] on li "IOPS pro Sekunde" at bounding box center [511, 338] width 276 height 24
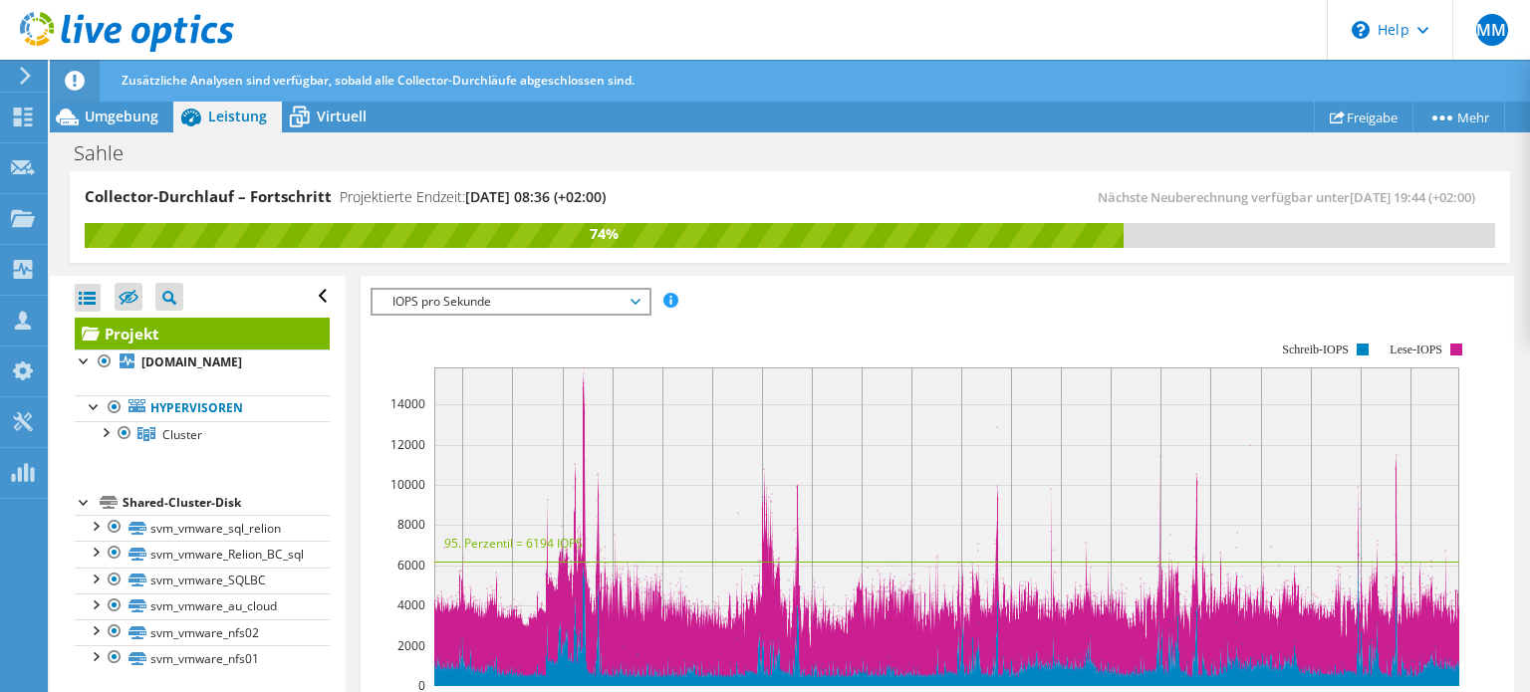
scroll to position [438, 0]
click at [636, 297] on span "IOPS pro Sekunde" at bounding box center [510, 302] width 256 height 24
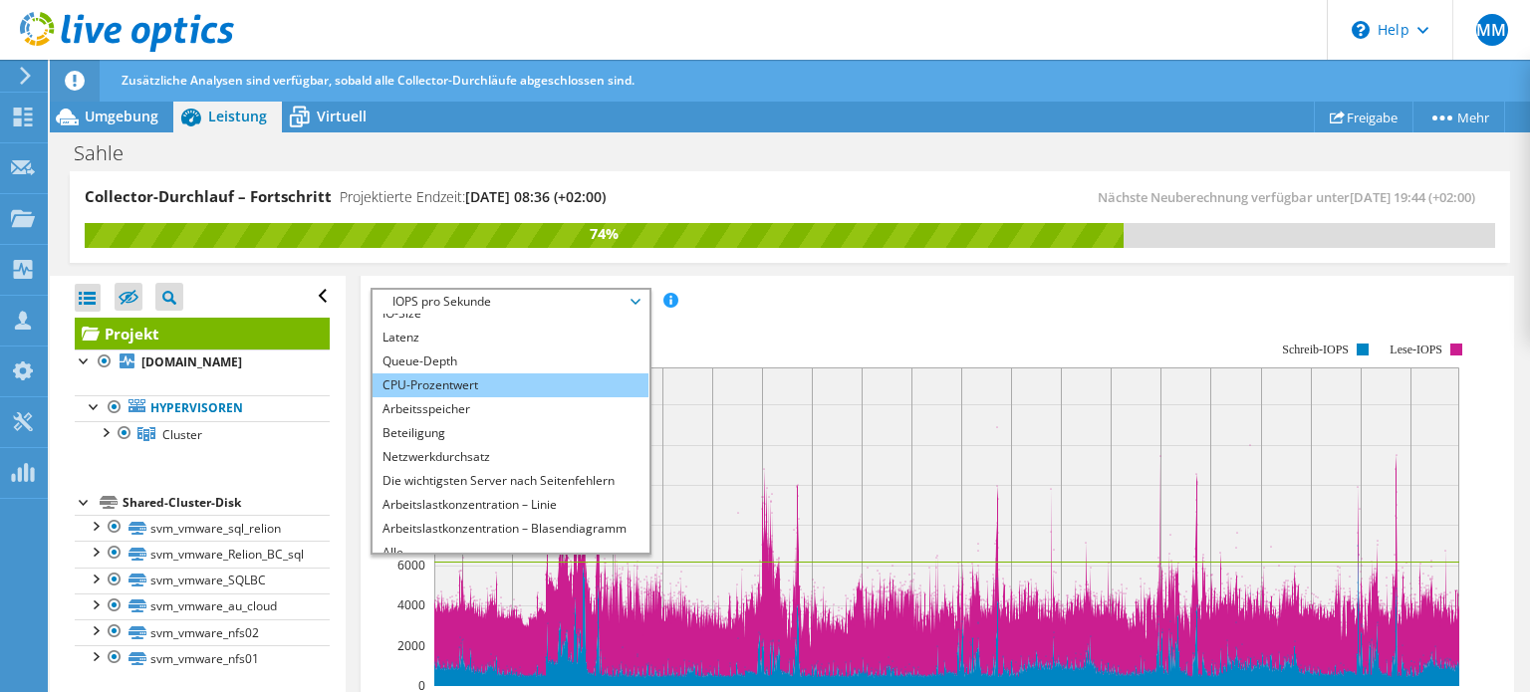
scroll to position [72, 0]
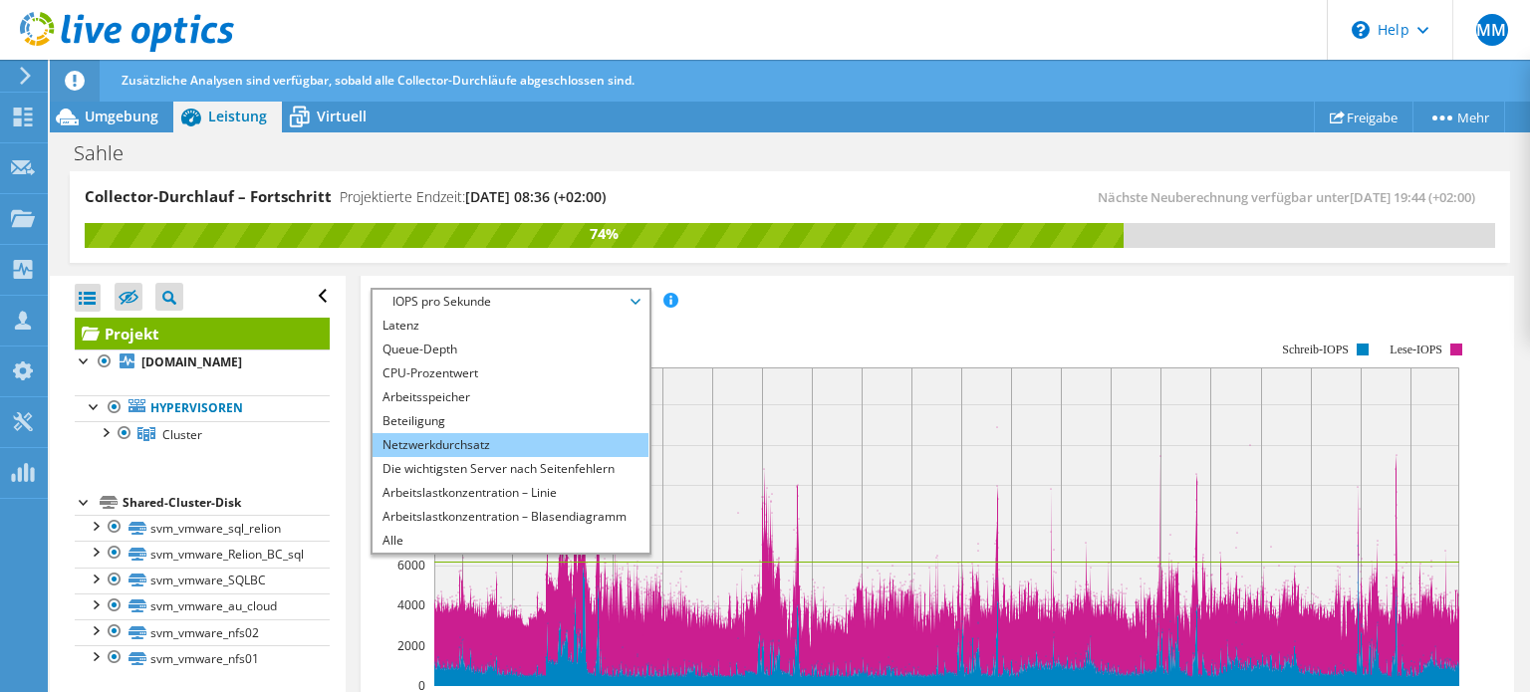
click at [537, 437] on li "Netzwerkdurchsatz" at bounding box center [511, 445] width 276 height 24
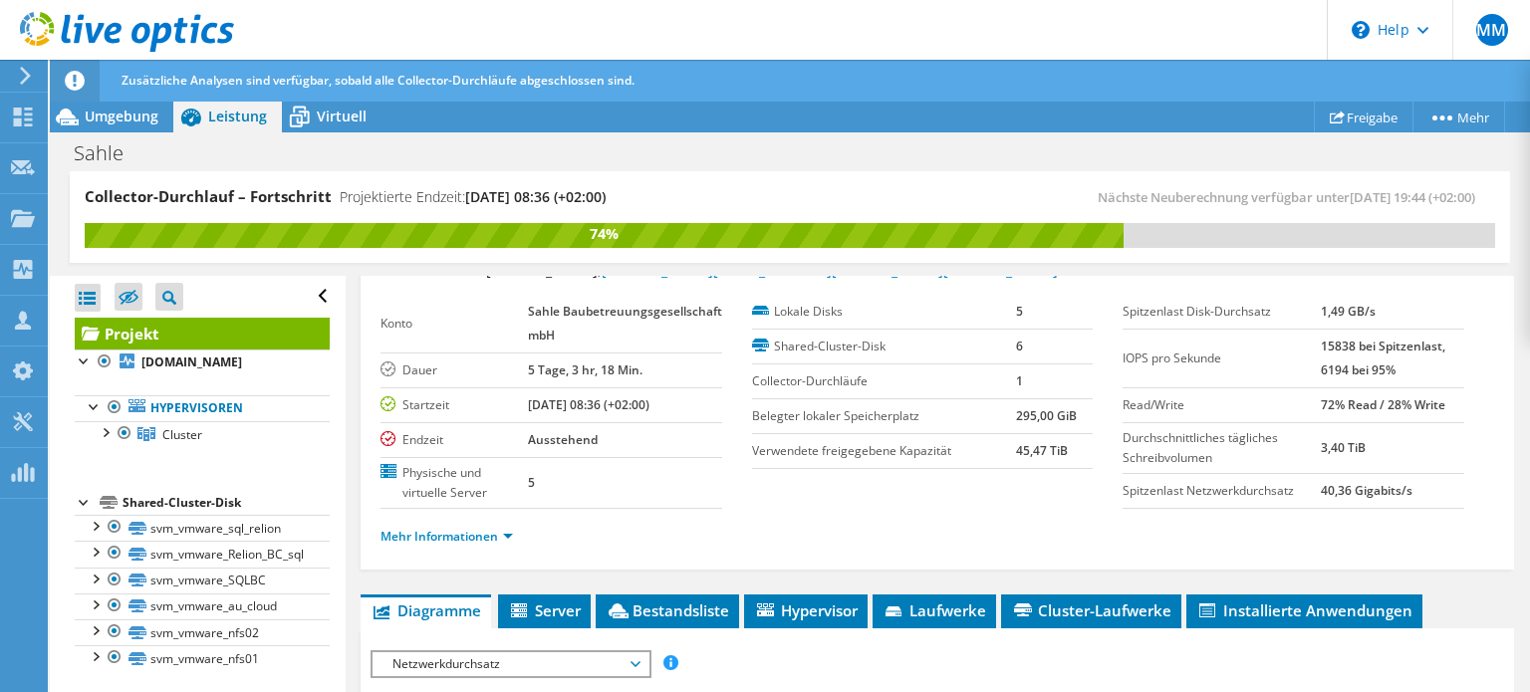
scroll to position [0, 0]
